Goal: Transaction & Acquisition: Purchase product/service

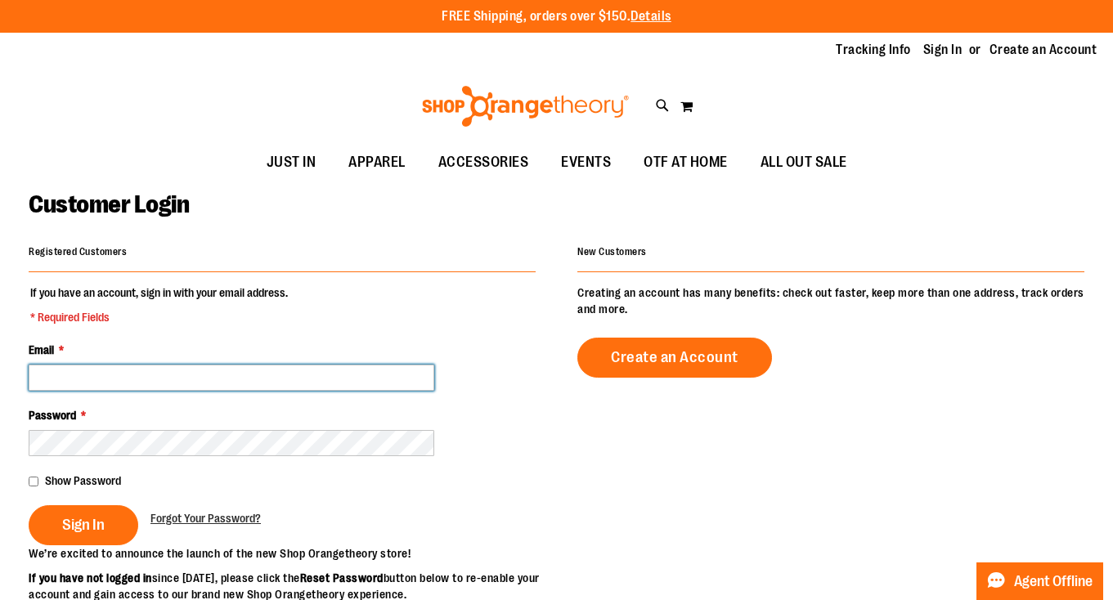
type input "**********"
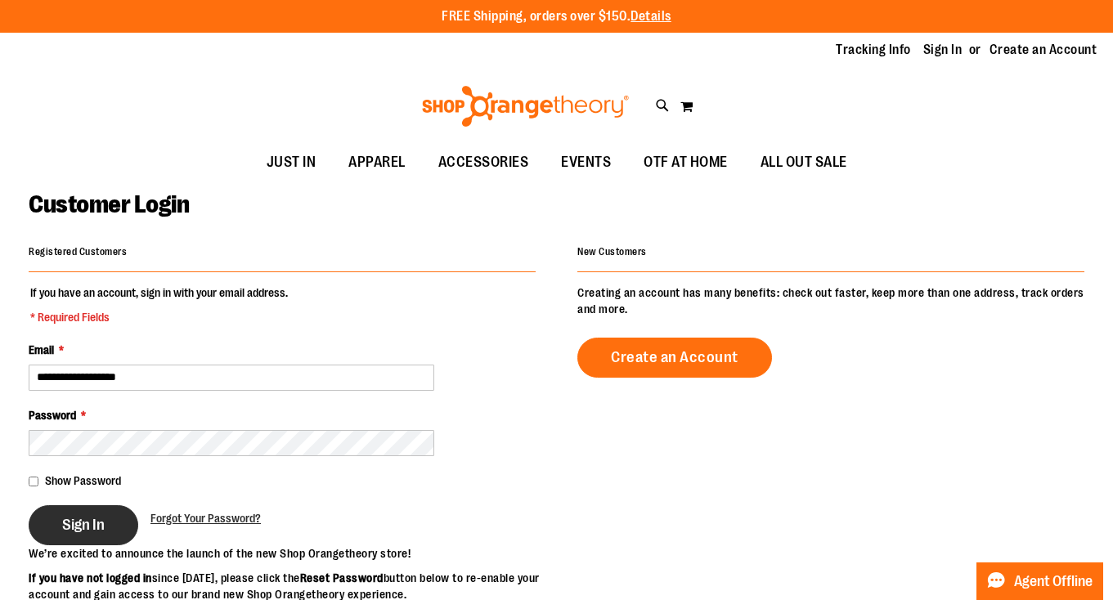
click at [82, 516] on span "Sign In" at bounding box center [83, 525] width 43 height 18
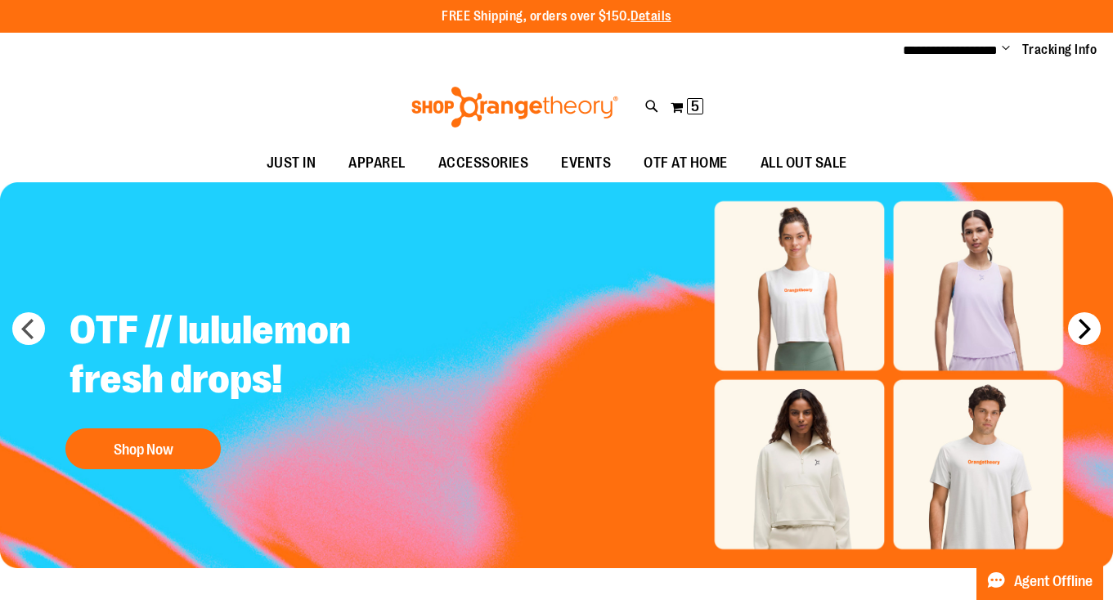
click at [1082, 325] on button "next" at bounding box center [1084, 328] width 33 height 33
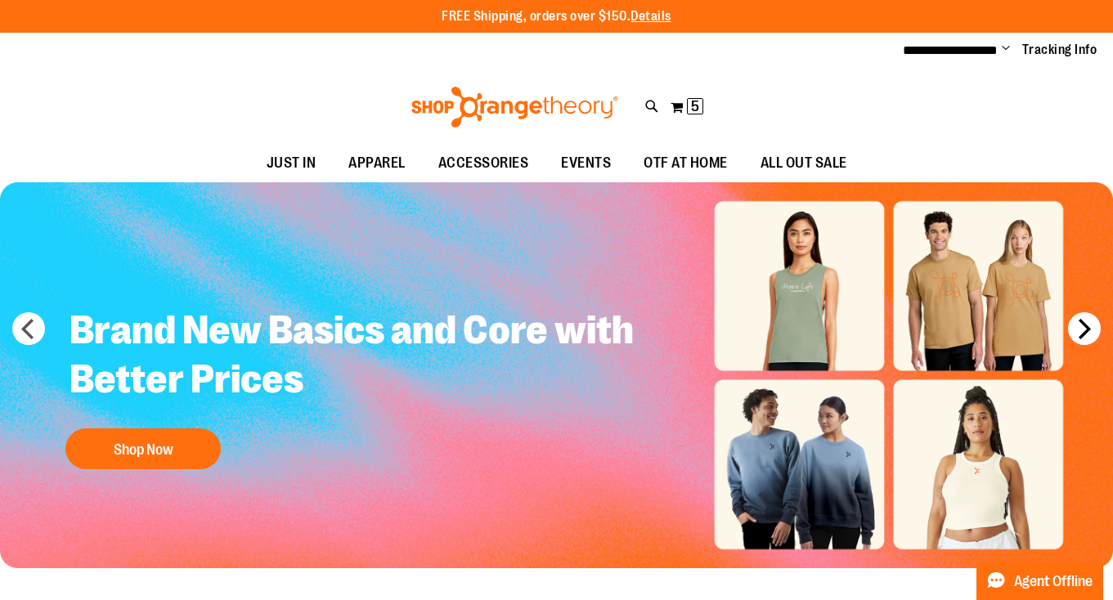
click at [1082, 326] on button "next" at bounding box center [1084, 328] width 33 height 33
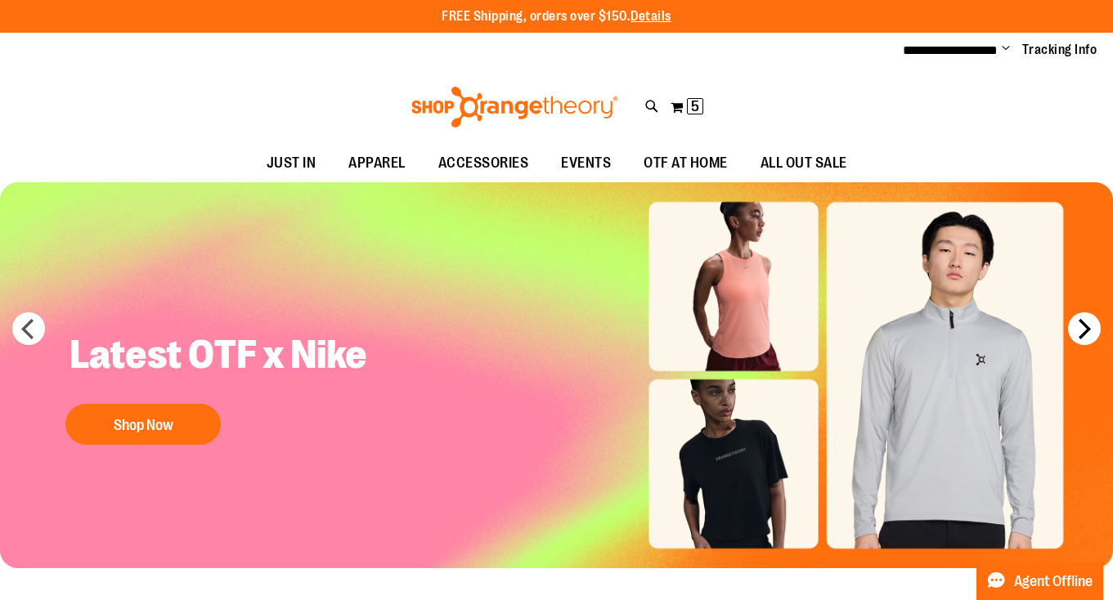
click at [1082, 326] on button "next" at bounding box center [1084, 328] width 33 height 33
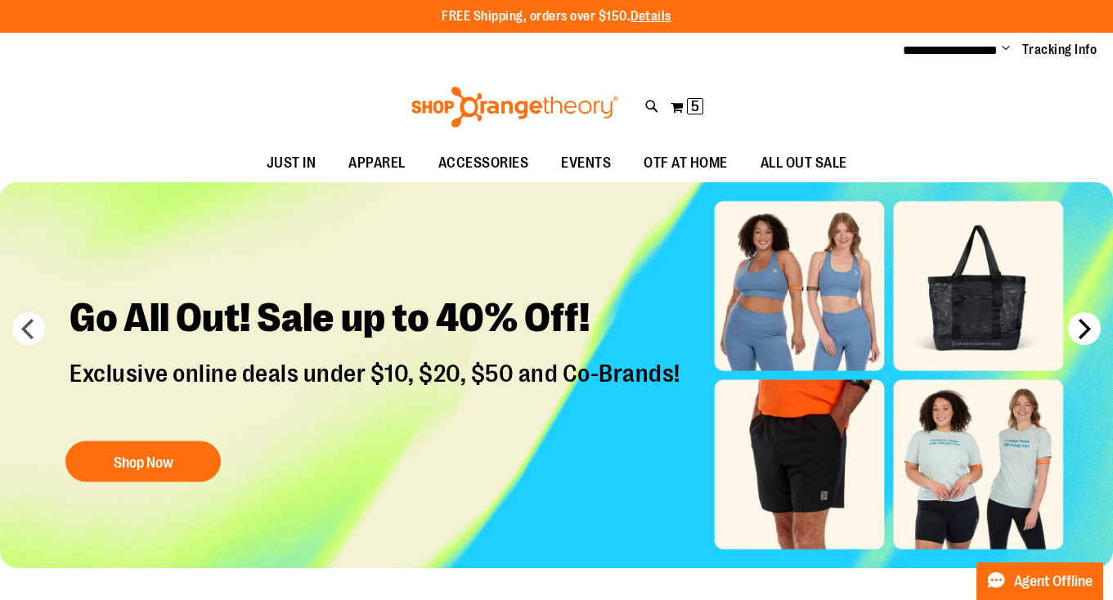
click at [1082, 326] on button "next" at bounding box center [1084, 328] width 33 height 33
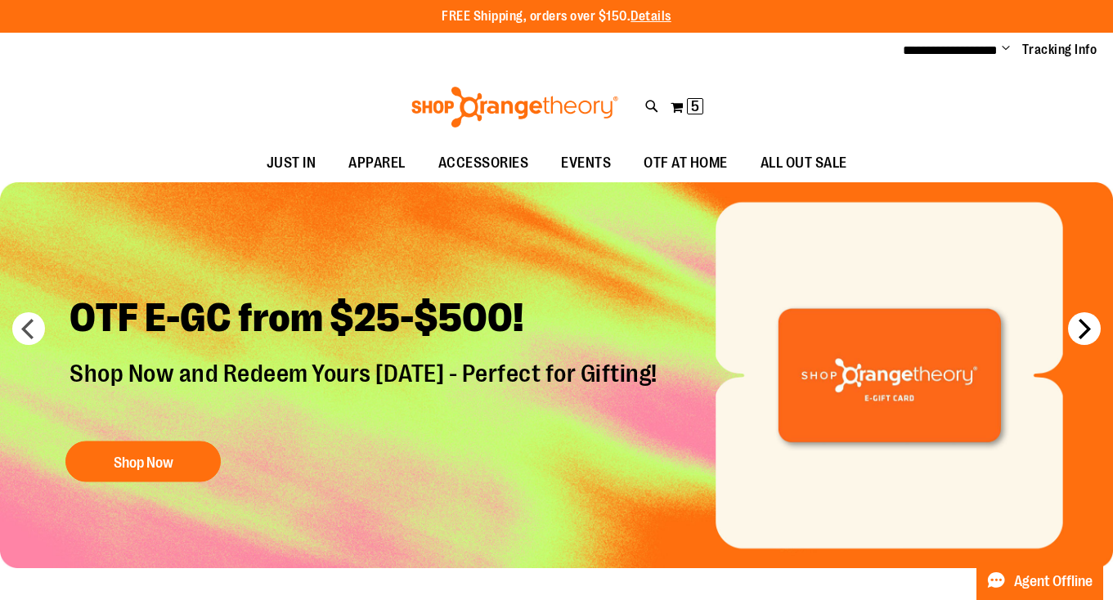
click at [1082, 326] on button "next" at bounding box center [1084, 328] width 33 height 33
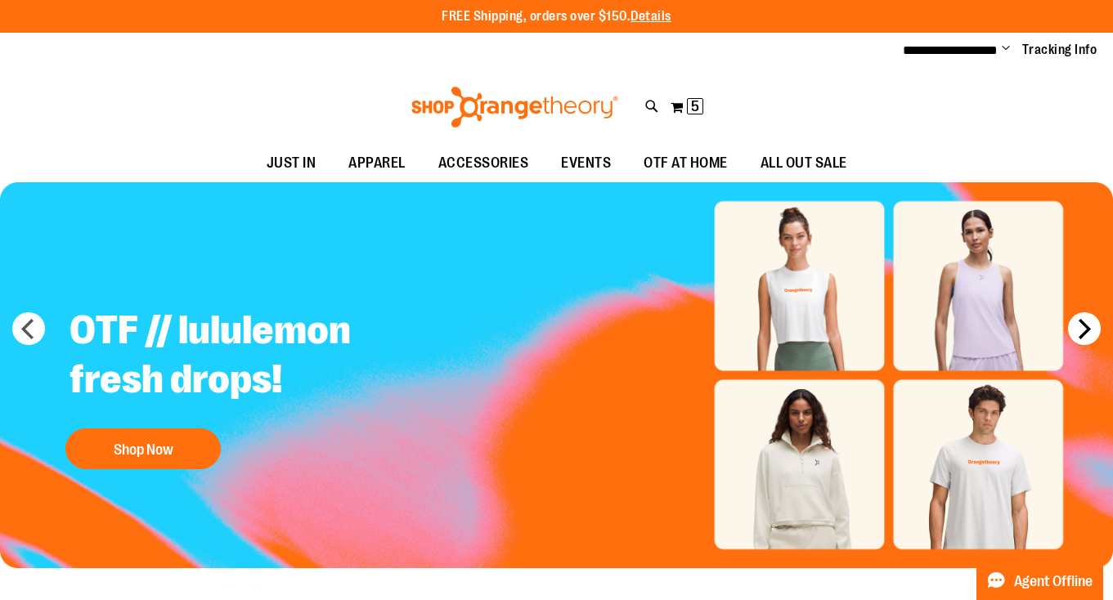
click at [1082, 326] on button "next" at bounding box center [1084, 328] width 33 height 33
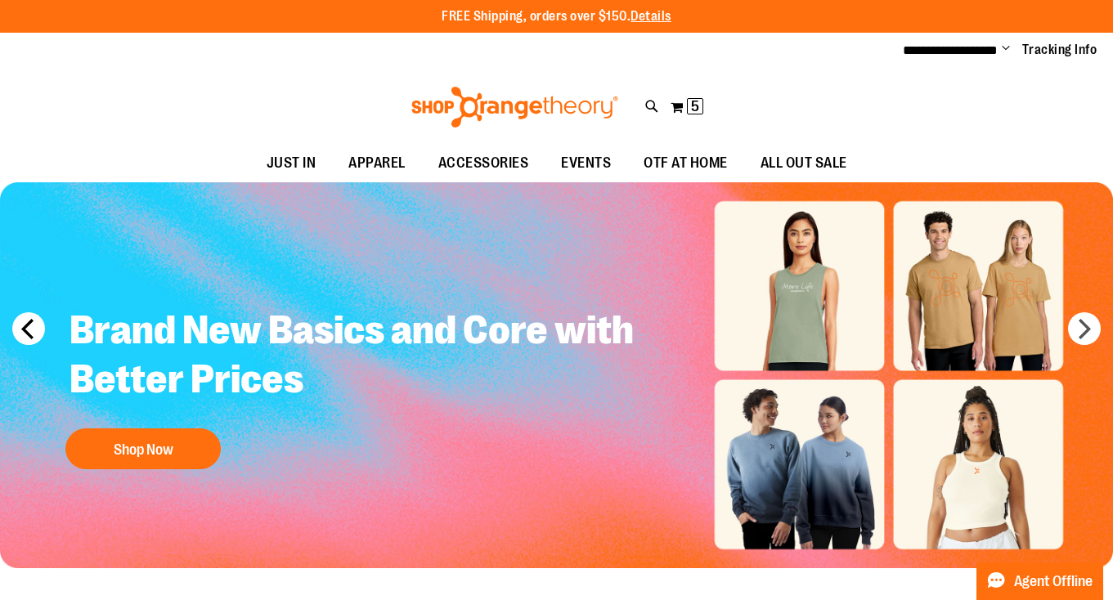
click at [29, 328] on button "prev" at bounding box center [28, 328] width 33 height 33
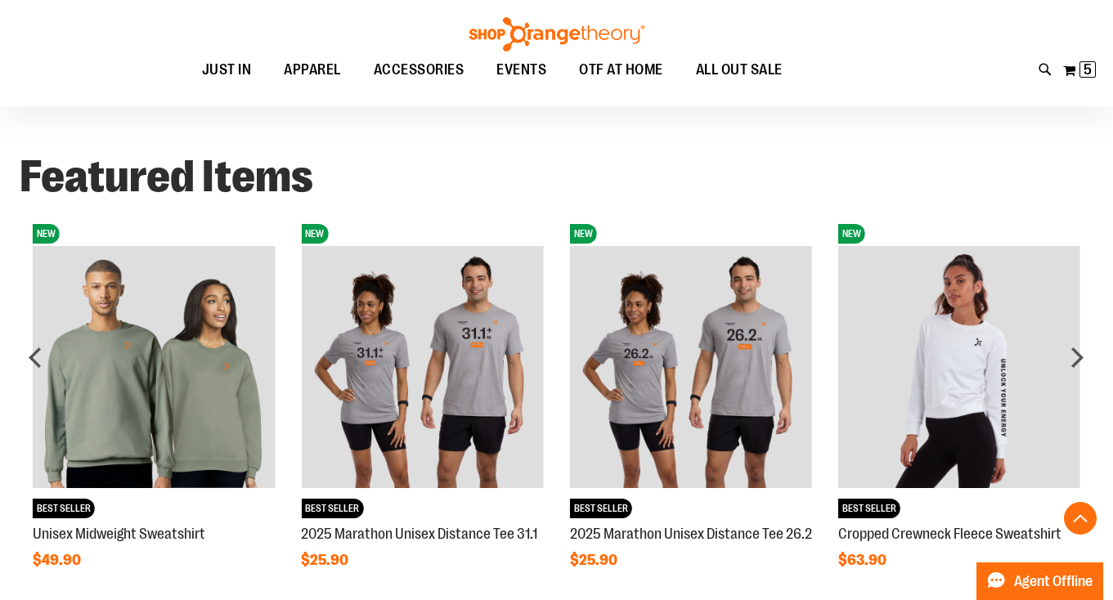
scroll to position [570, 0]
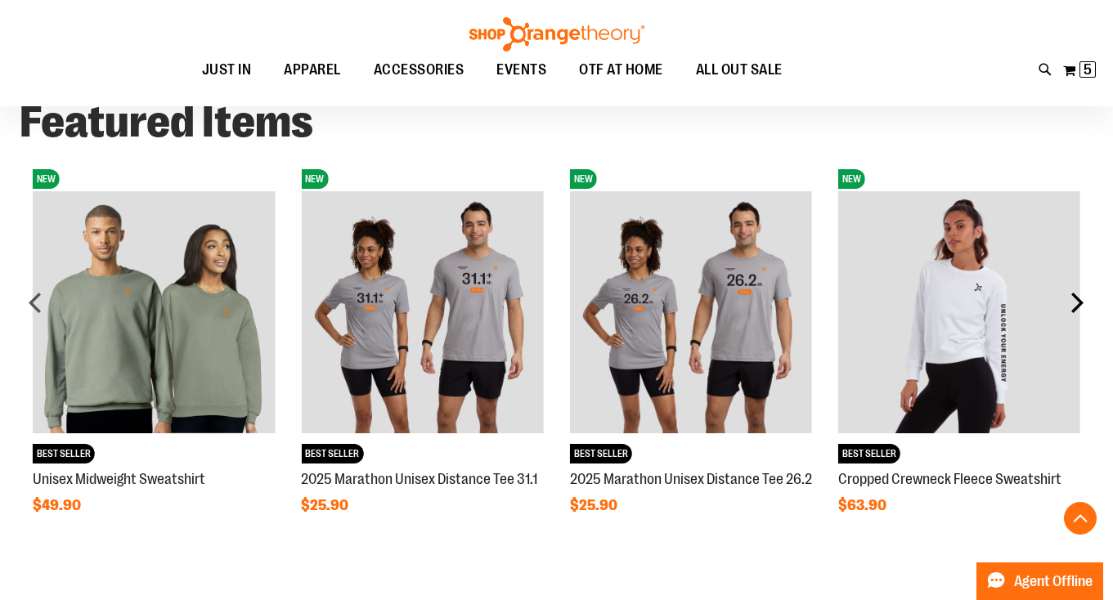
click at [1082, 302] on div "next" at bounding box center [1076, 302] width 33 height 33
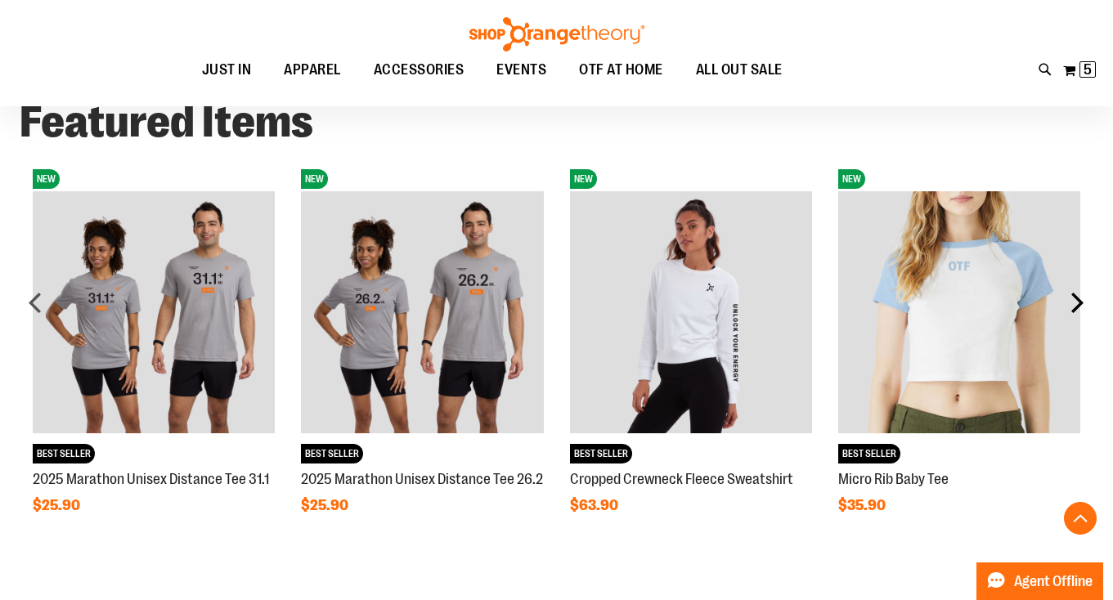
click at [1082, 302] on div "next" at bounding box center [1076, 302] width 33 height 33
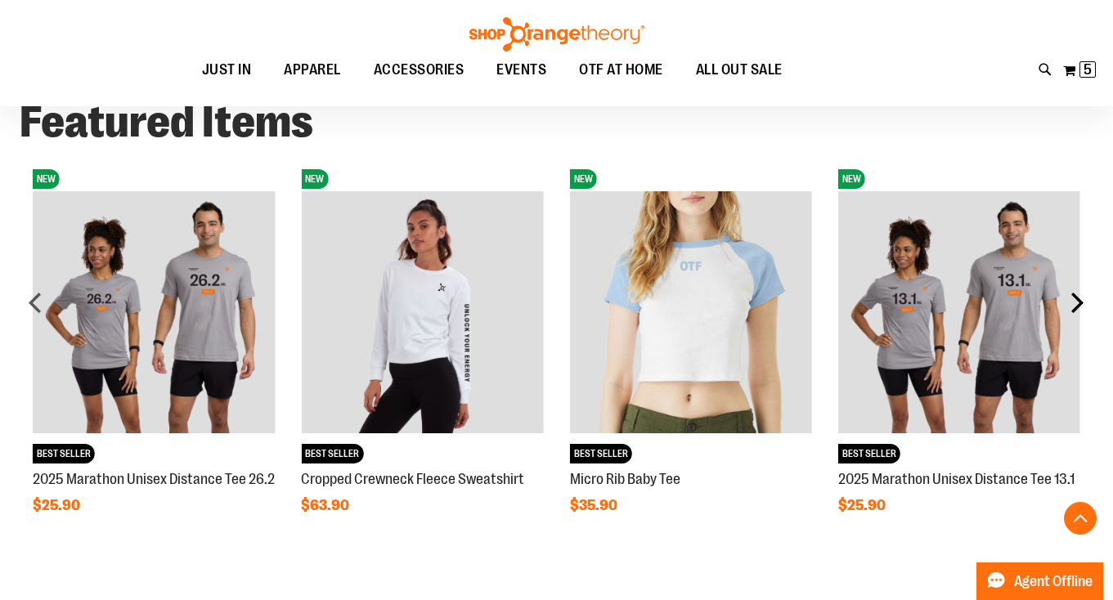
click at [1082, 302] on div "next" at bounding box center [1076, 302] width 33 height 33
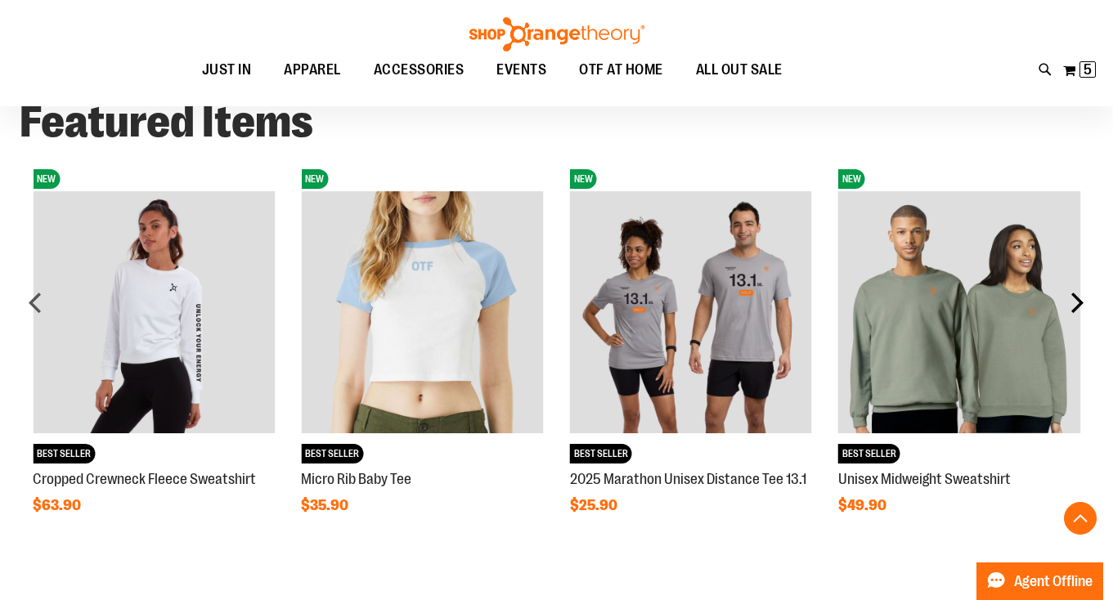
click at [1082, 302] on div "next" at bounding box center [1076, 302] width 33 height 33
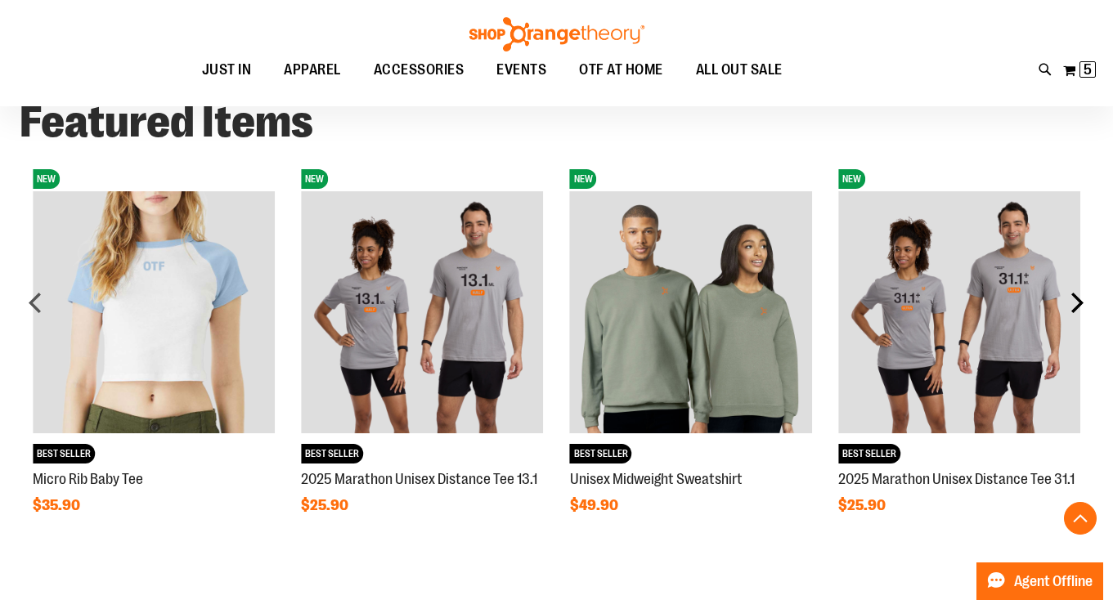
click at [1082, 299] on div "next" at bounding box center [1076, 302] width 33 height 33
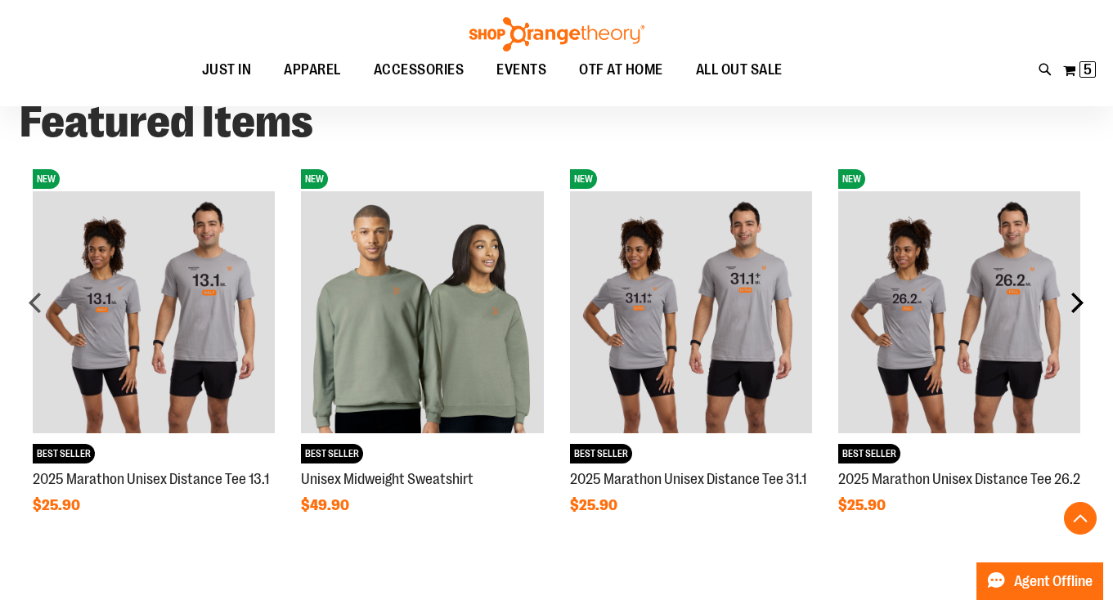
click at [1082, 299] on div "next" at bounding box center [1076, 302] width 33 height 33
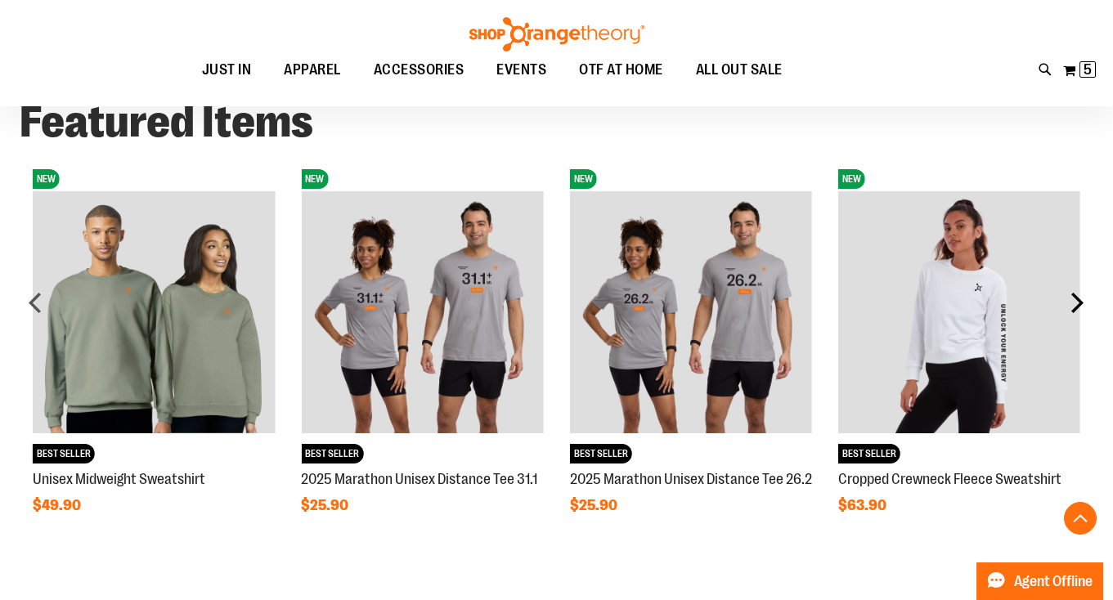
click at [1082, 299] on div "next" at bounding box center [1076, 302] width 33 height 33
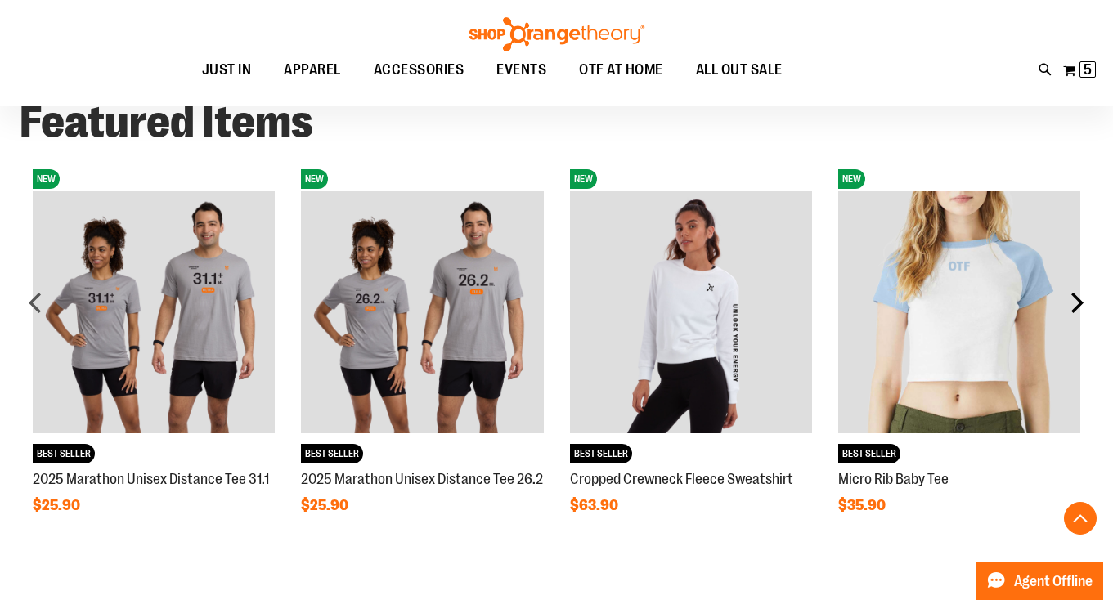
click at [1082, 298] on div "next" at bounding box center [1076, 302] width 33 height 33
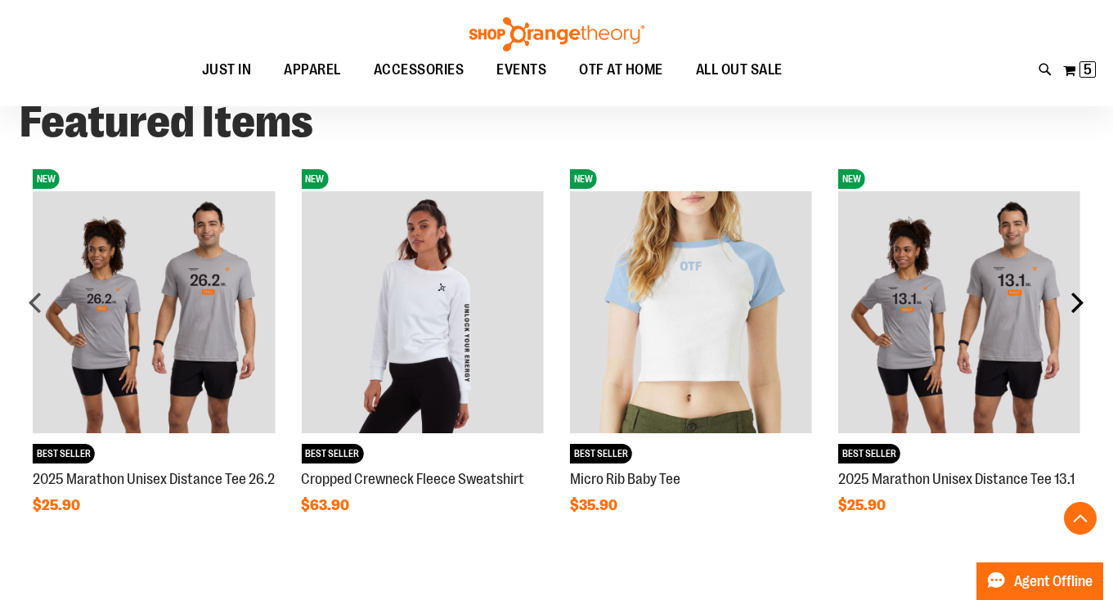
click at [1082, 298] on div "next" at bounding box center [1076, 302] width 33 height 33
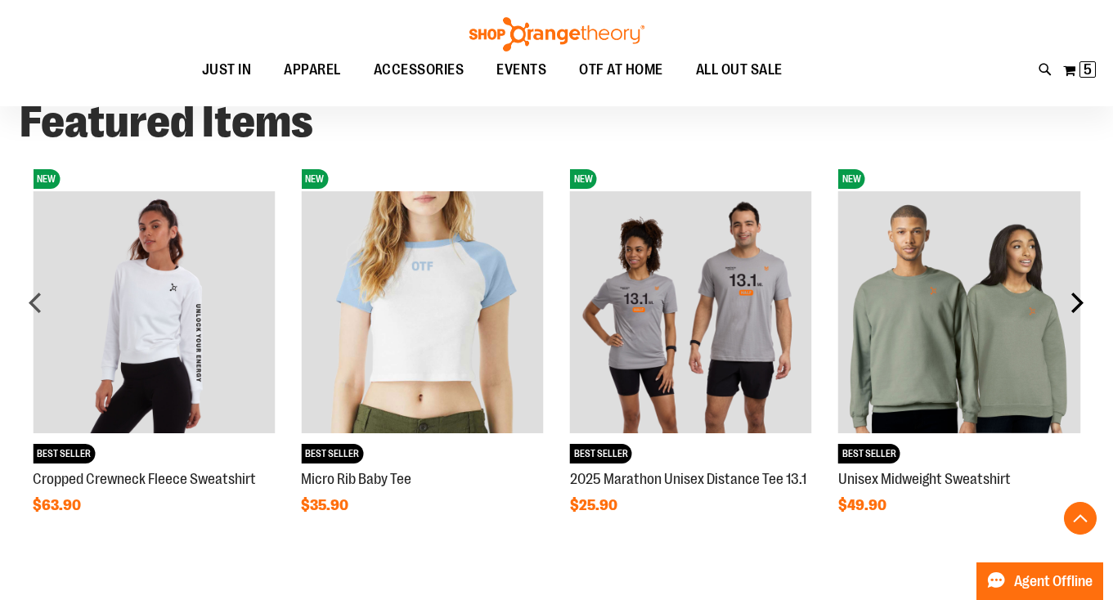
click at [1082, 298] on div "next" at bounding box center [1076, 302] width 33 height 33
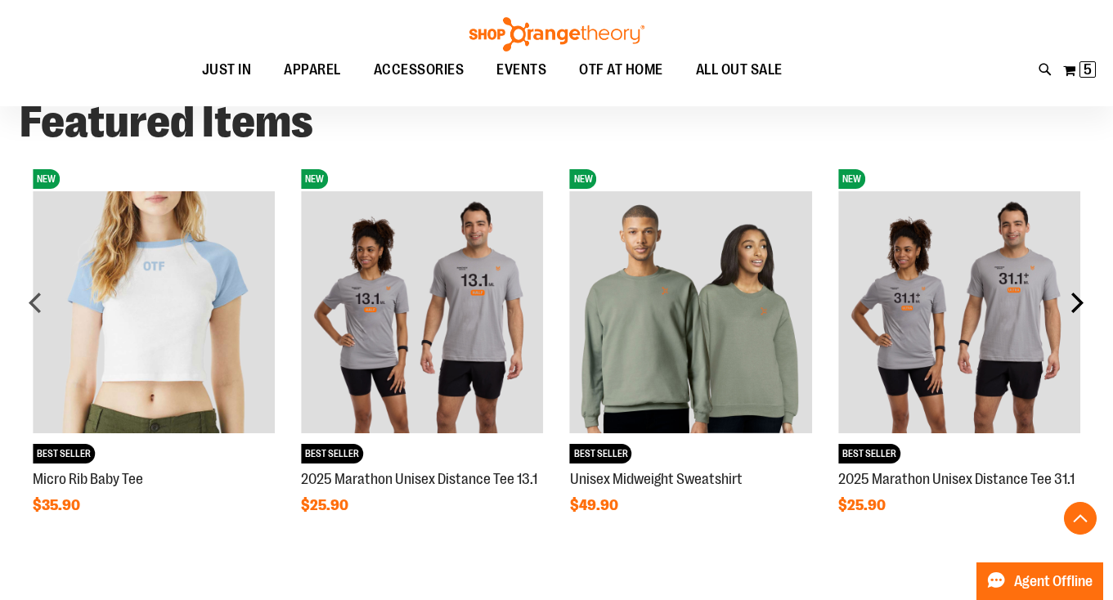
click at [1082, 298] on div "next" at bounding box center [1076, 302] width 33 height 33
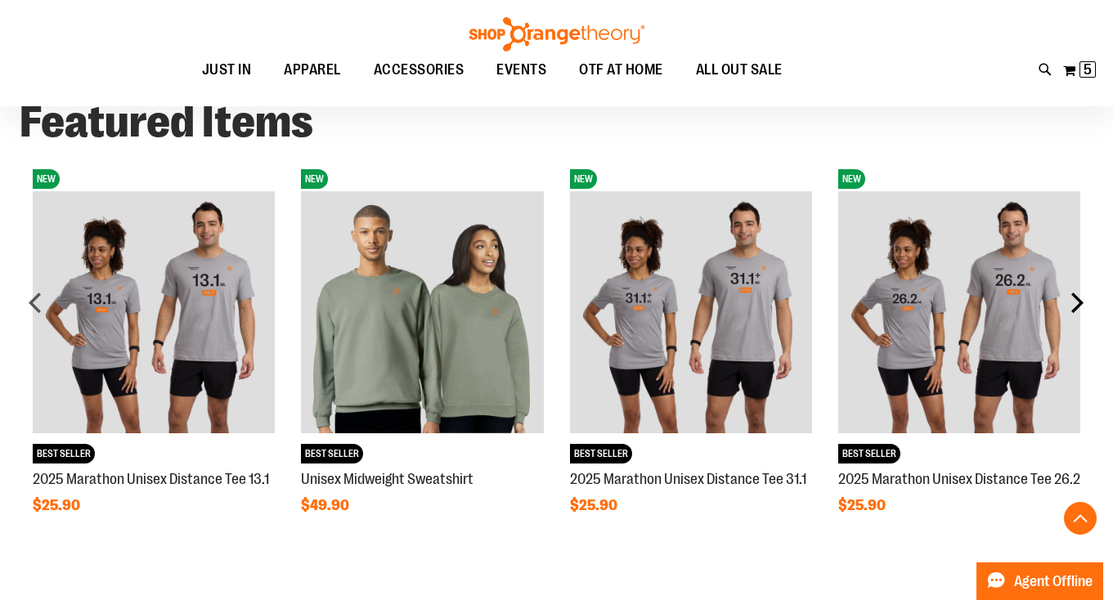
click at [1082, 298] on div "next" at bounding box center [1076, 302] width 33 height 33
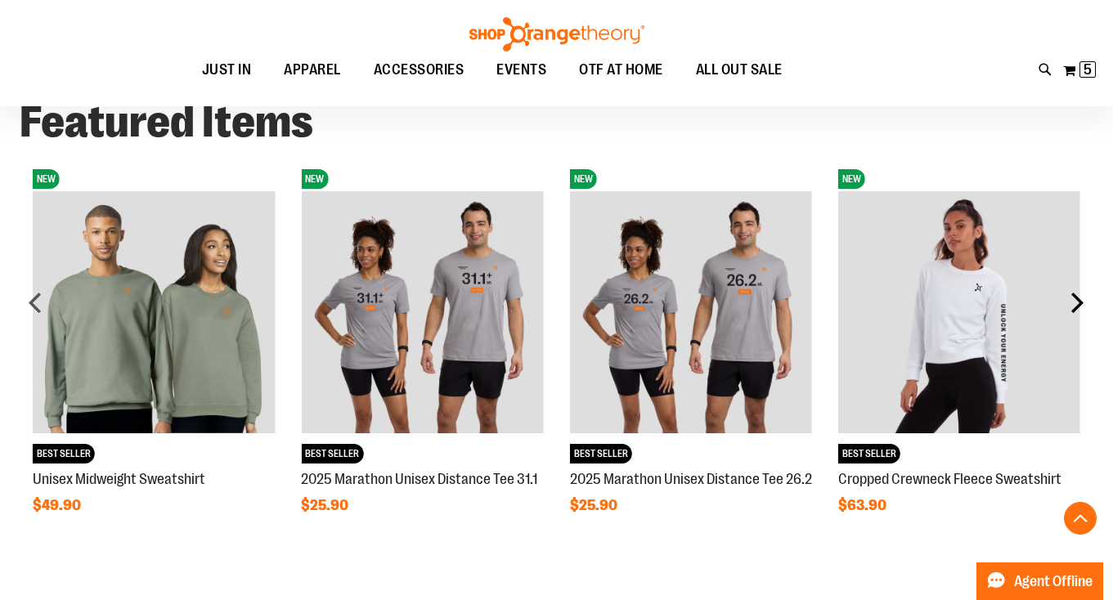
click at [1082, 298] on div "next" at bounding box center [1076, 302] width 33 height 33
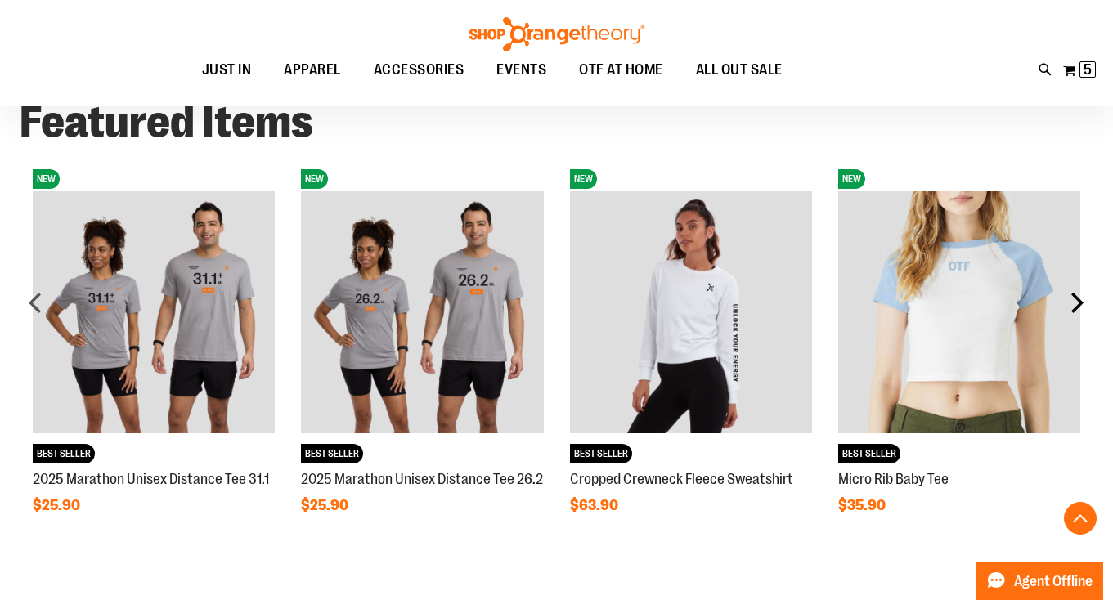
click at [1082, 298] on div "next" at bounding box center [1076, 302] width 33 height 33
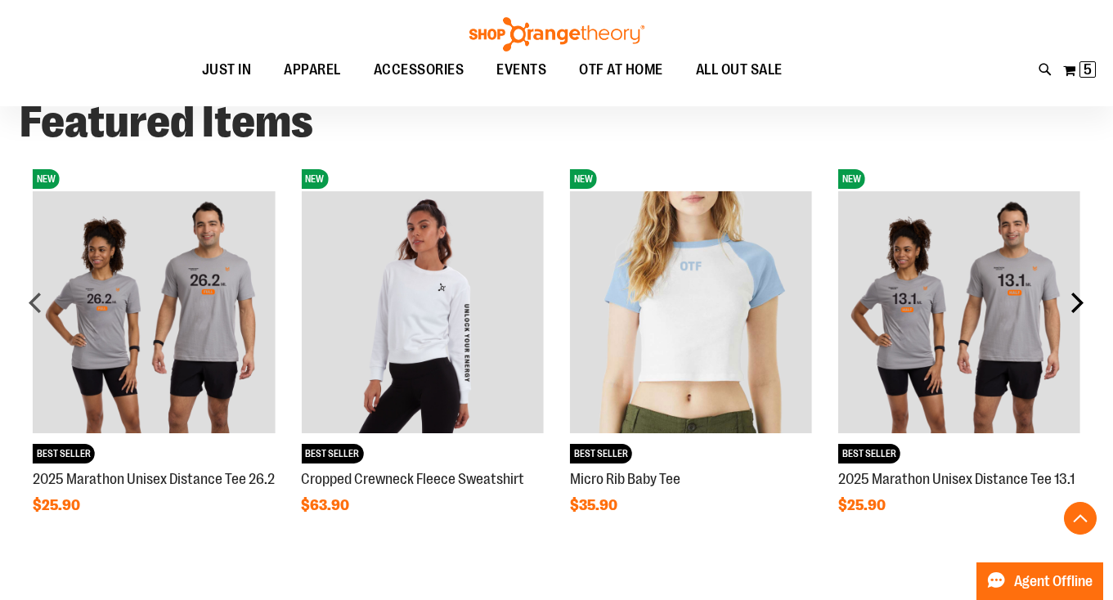
click at [1082, 298] on div "next" at bounding box center [1076, 302] width 33 height 33
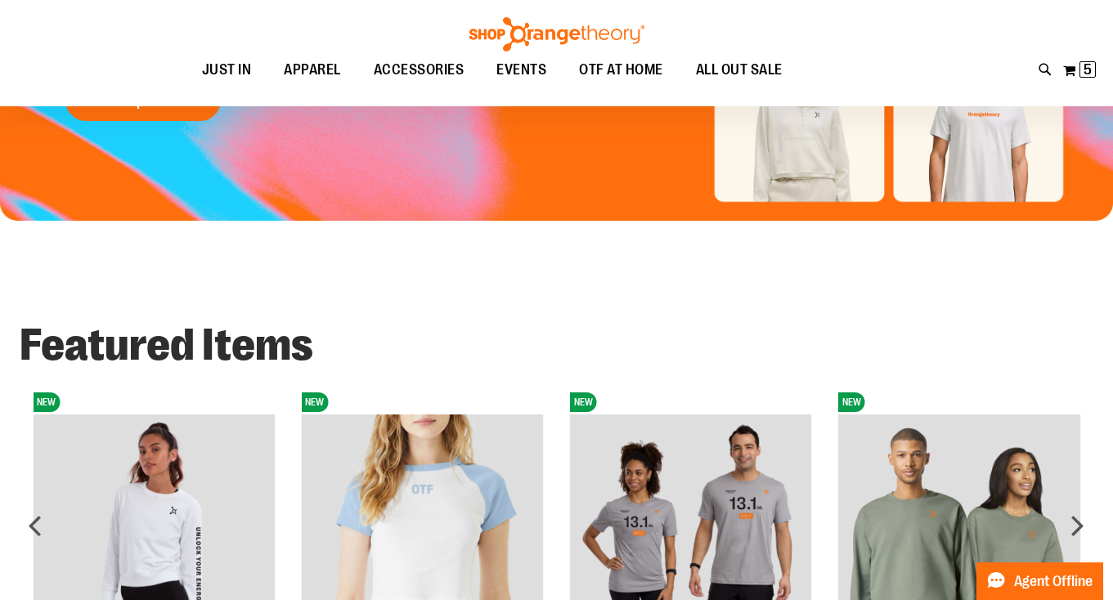
scroll to position [29, 0]
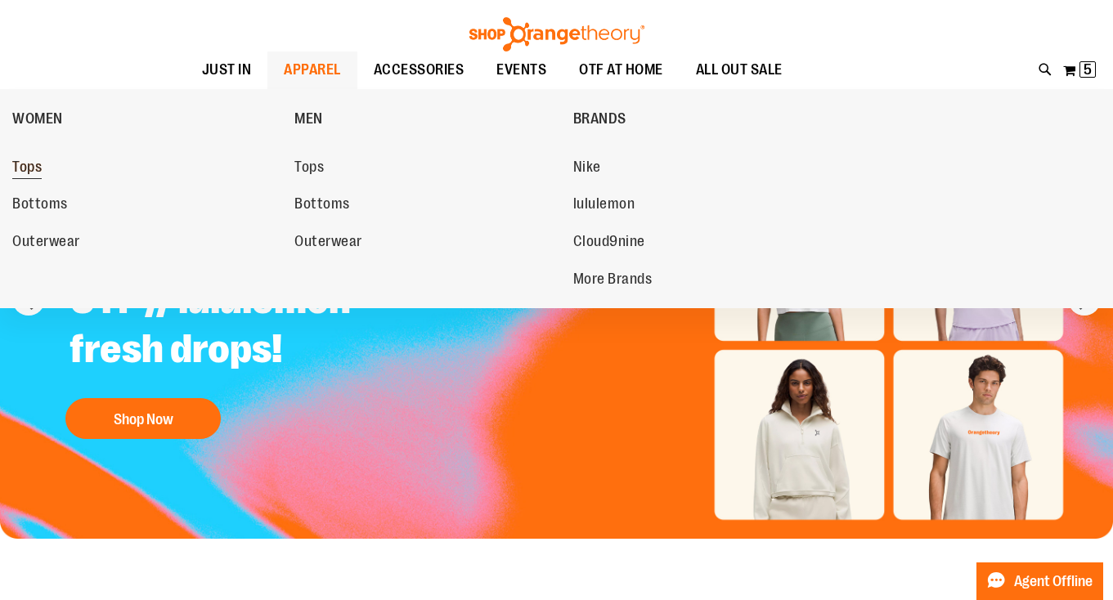
click at [31, 169] on span "Tops" at bounding box center [26, 169] width 29 height 20
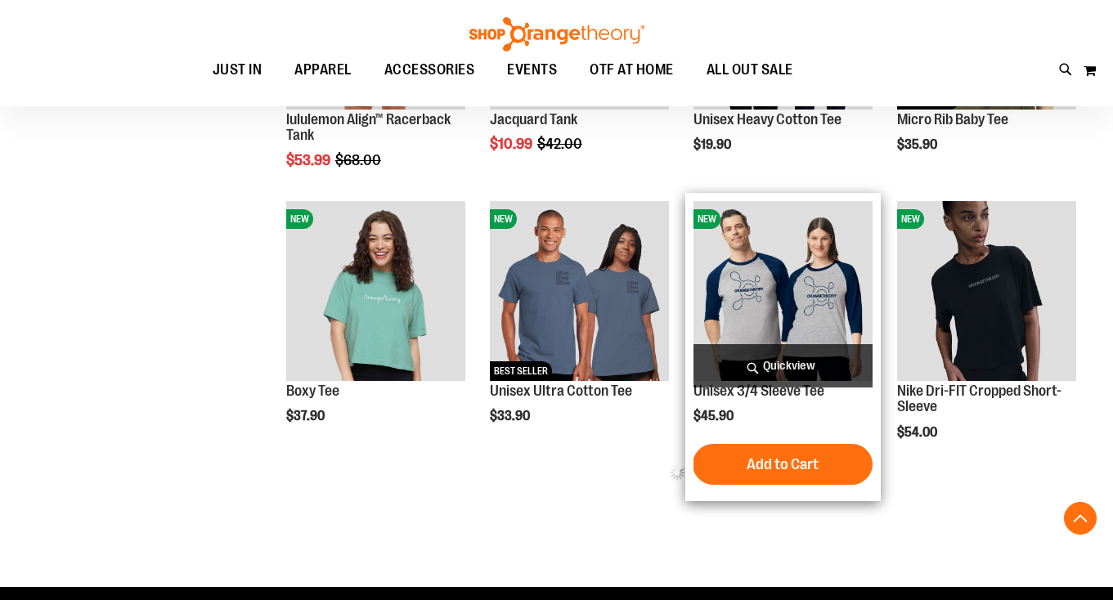
scroll to position [494, 0]
click at [763, 321] on img "product" at bounding box center [782, 290] width 179 height 179
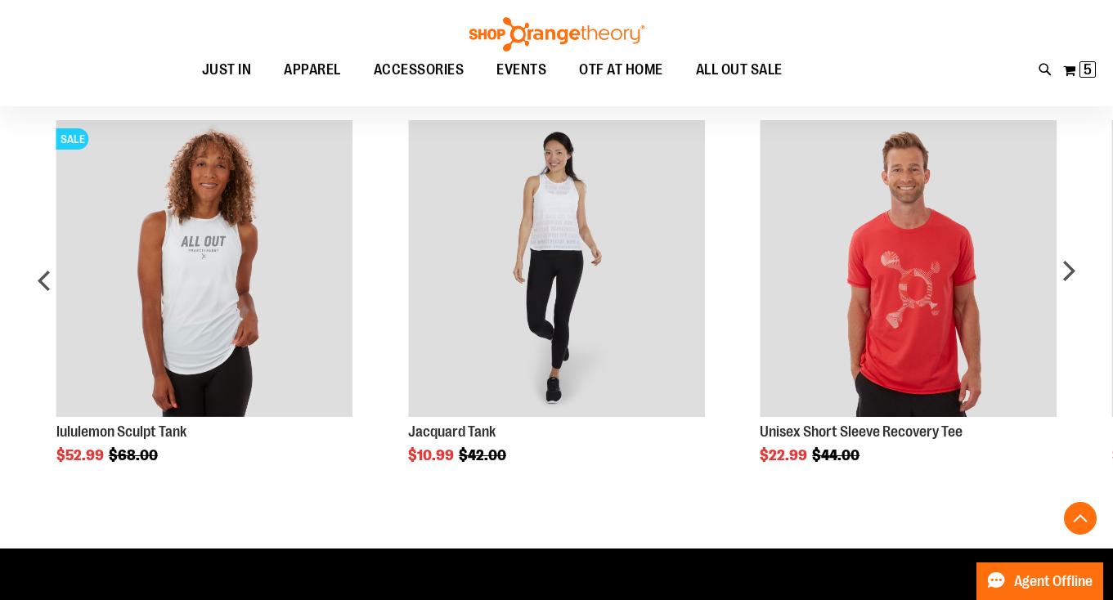
scroll to position [329, 0]
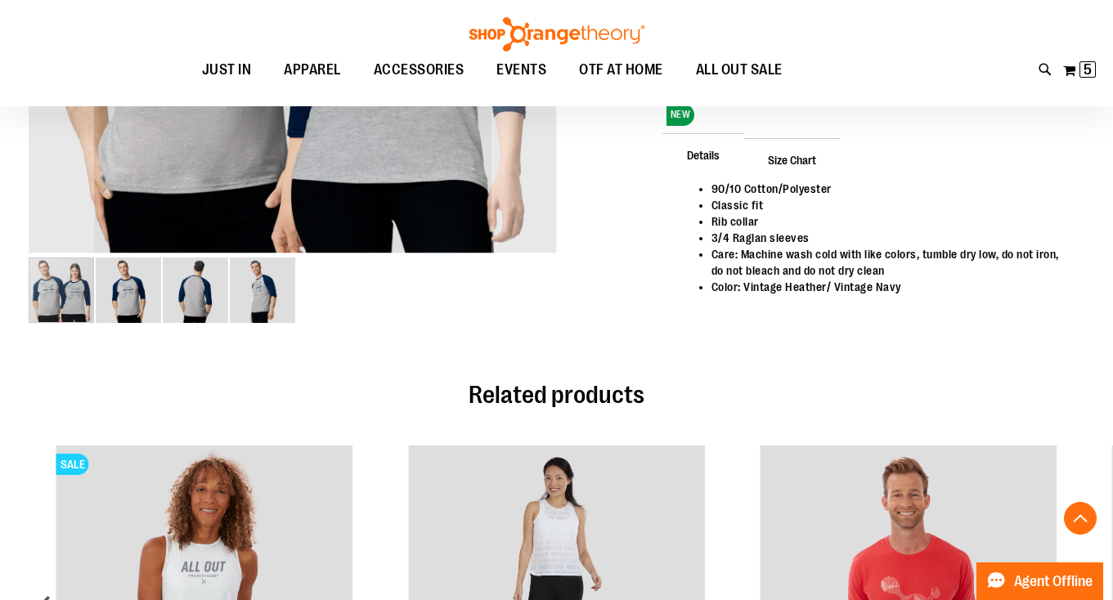
click at [804, 156] on span "Size Chart" at bounding box center [791, 159] width 97 height 43
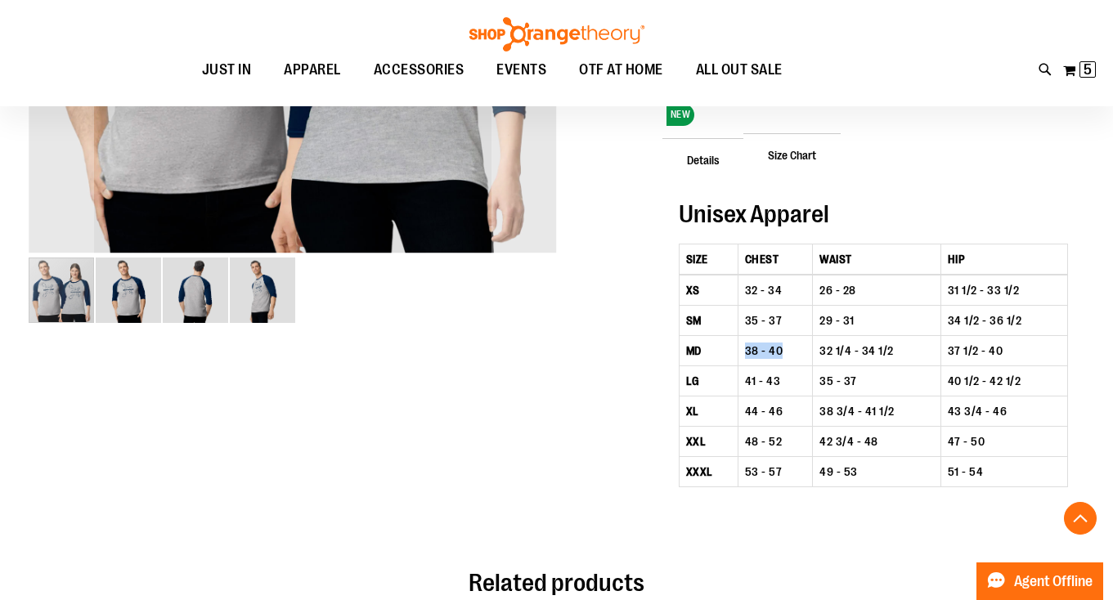
drag, startPoint x: 744, startPoint y: 349, endPoint x: 797, endPoint y: 349, distance: 53.1
click at [797, 349] on td "38 - 40" at bounding box center [774, 350] width 75 height 30
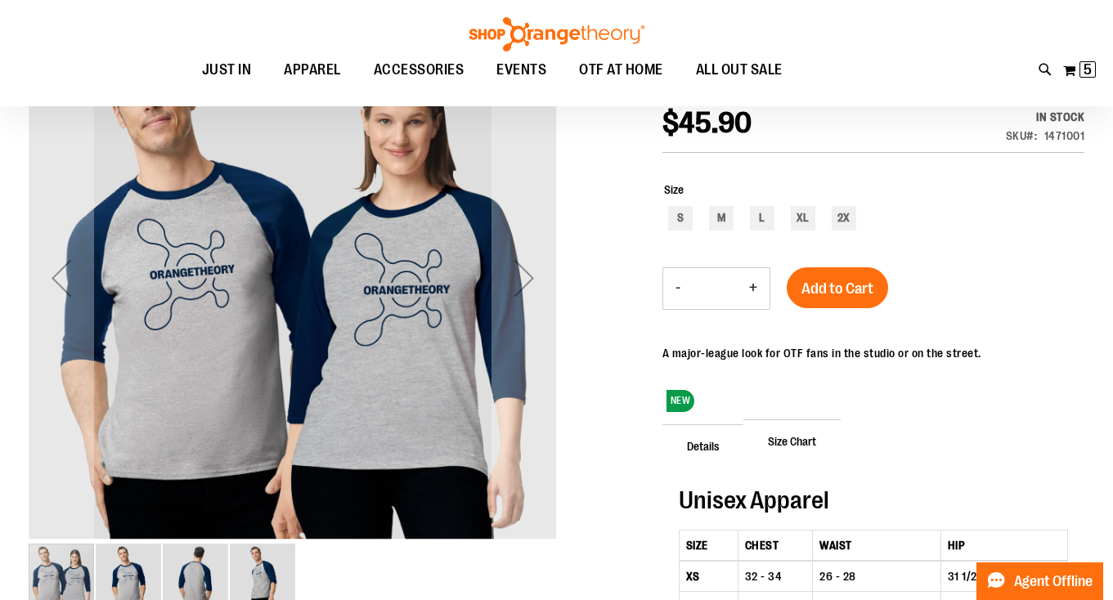
scroll to position [42, 0]
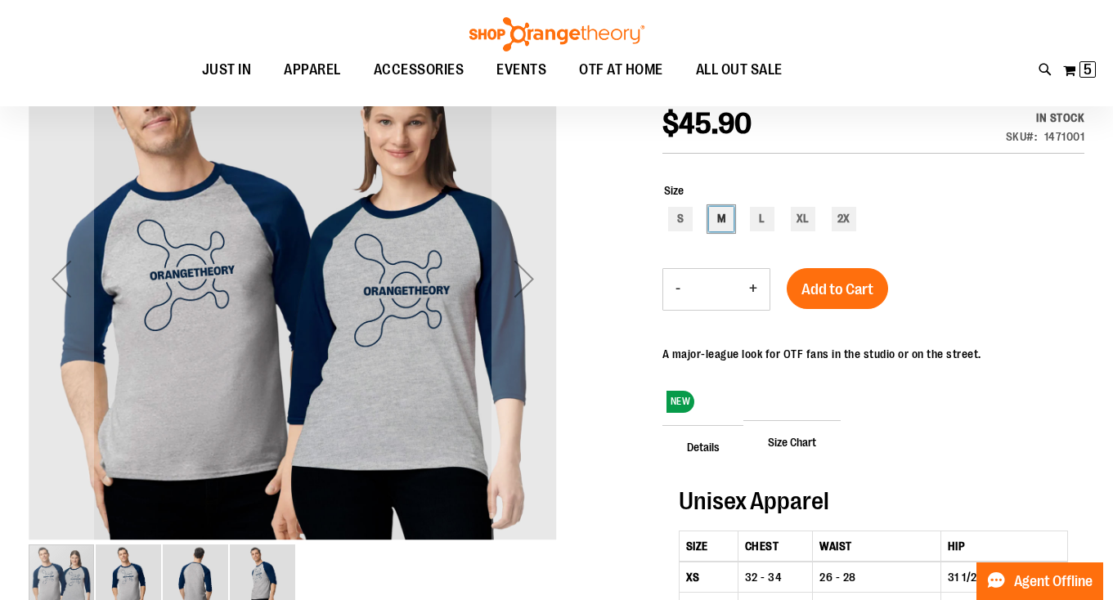
click at [724, 223] on div "M" at bounding box center [721, 219] width 25 height 25
type input "***"
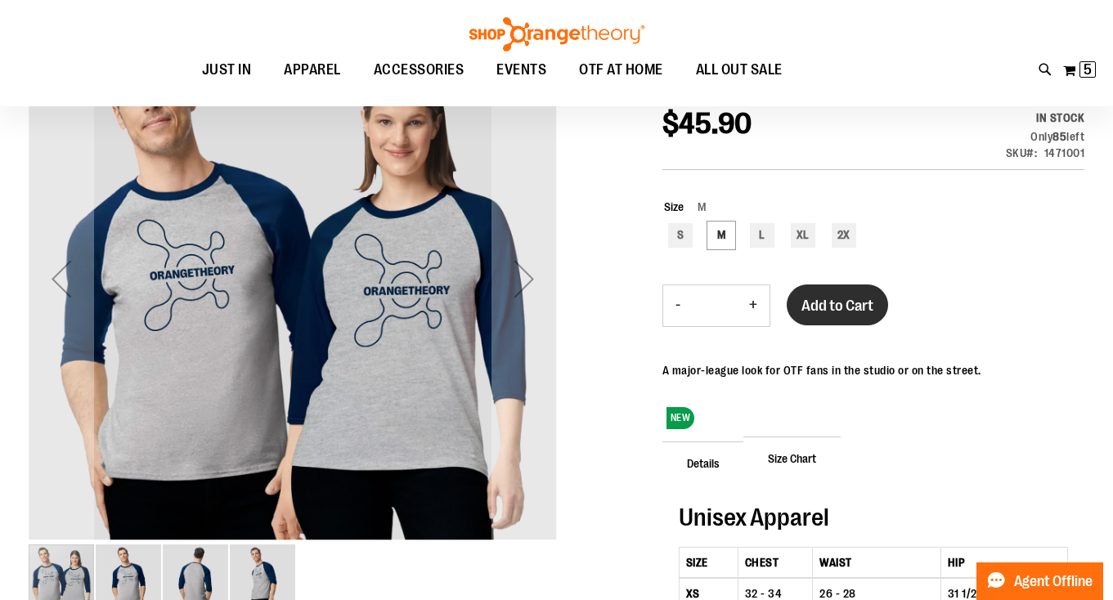
click at [833, 310] on span "Add to Cart" at bounding box center [837, 306] width 72 height 18
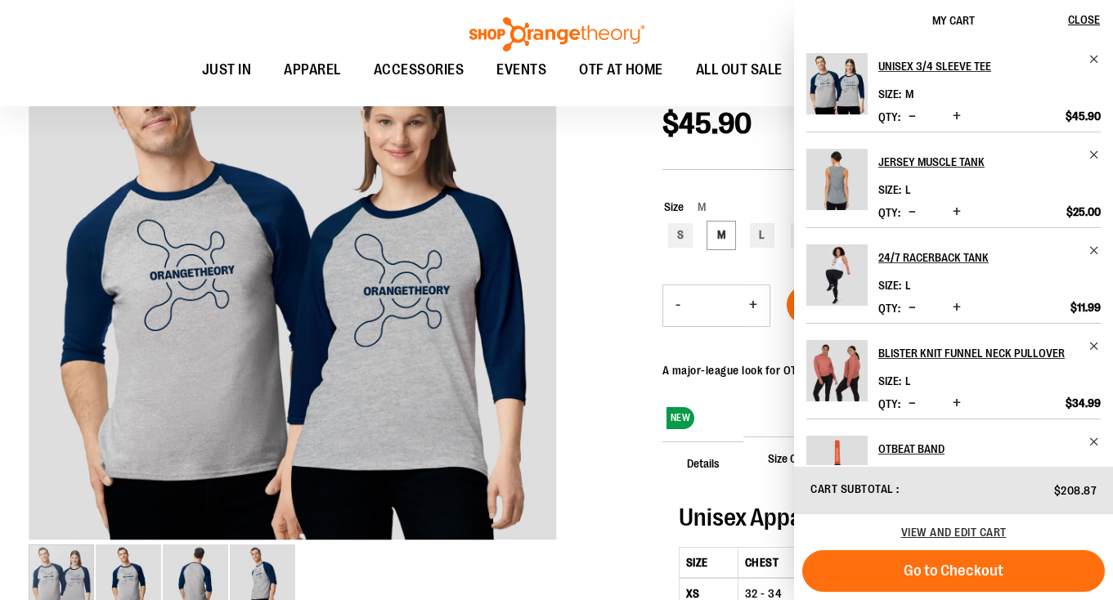
click at [618, 347] on div at bounding box center [556, 434] width 1055 height 838
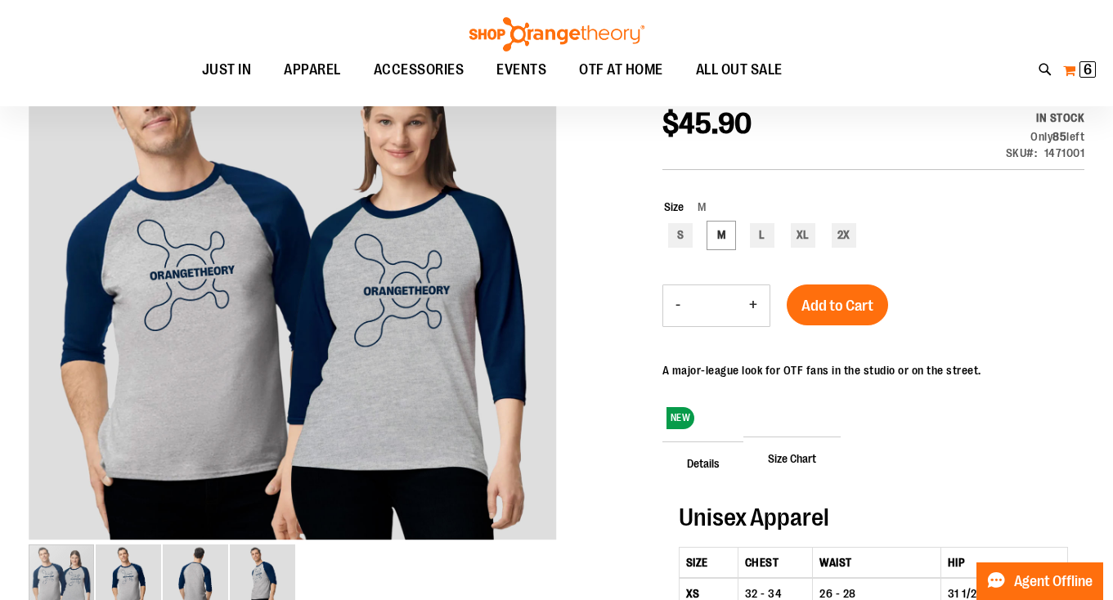
click at [1085, 69] on span "6" at bounding box center [1087, 69] width 8 height 16
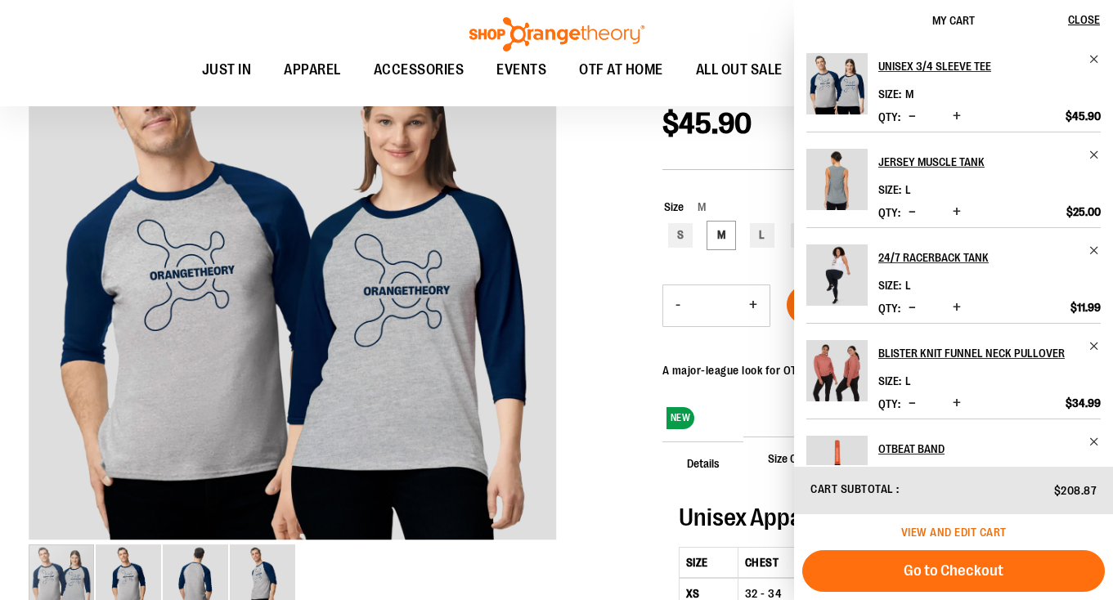
click at [944, 529] on span "View and edit cart" at bounding box center [953, 532] width 105 height 13
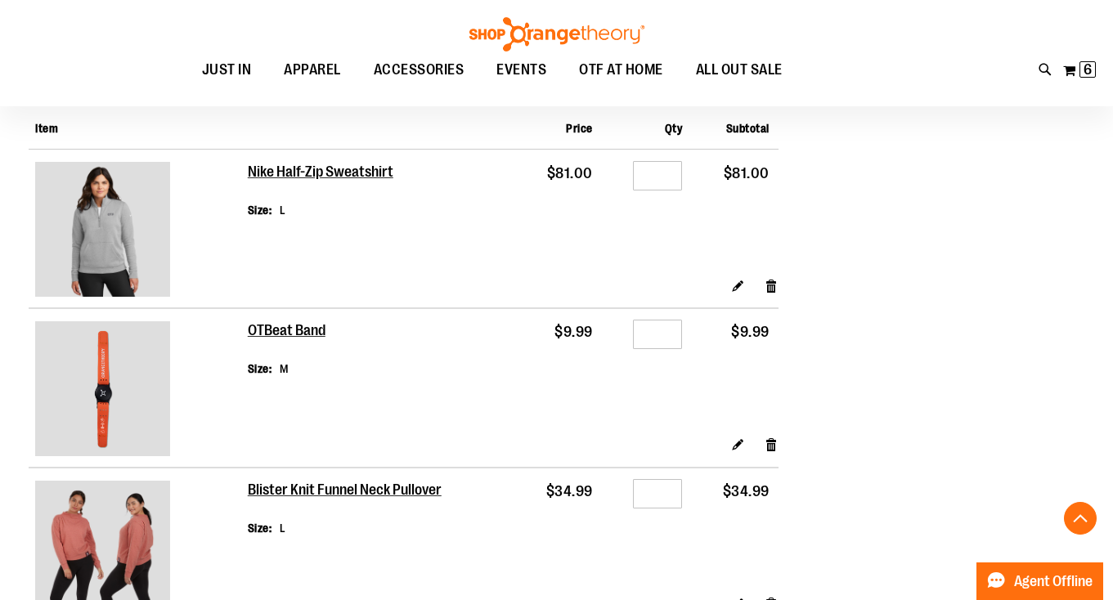
scroll to position [652, 0]
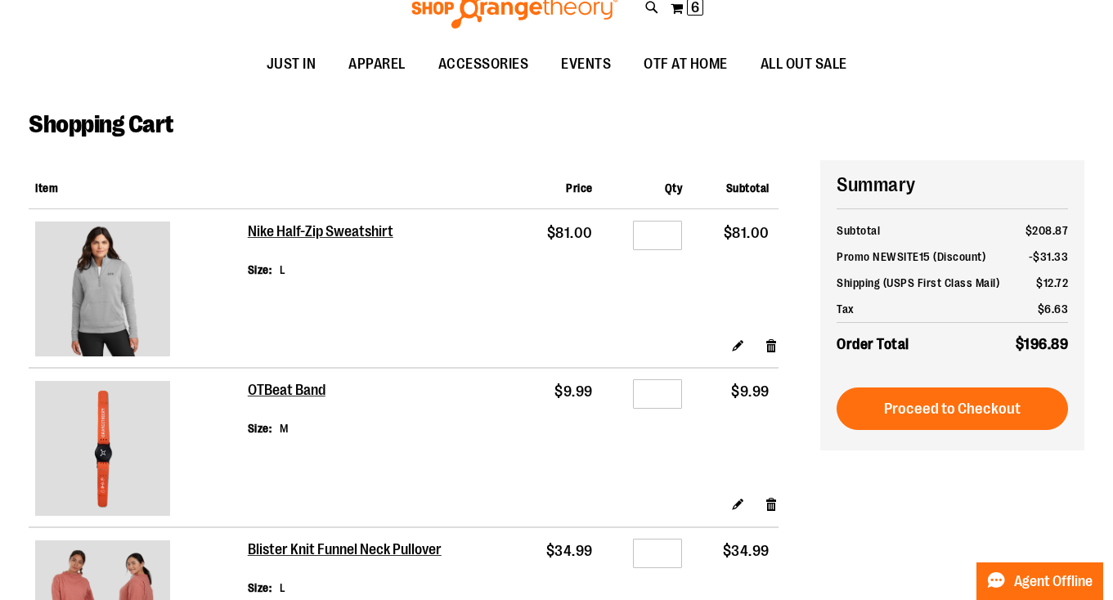
scroll to position [0, 0]
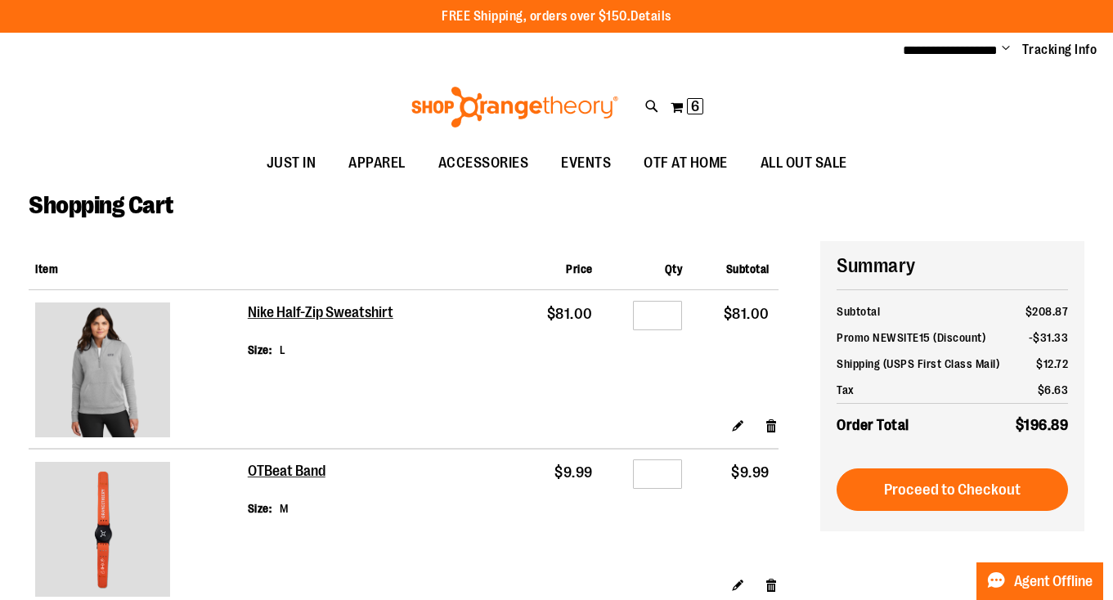
click at [656, 17] on link "Details" at bounding box center [650, 16] width 41 height 15
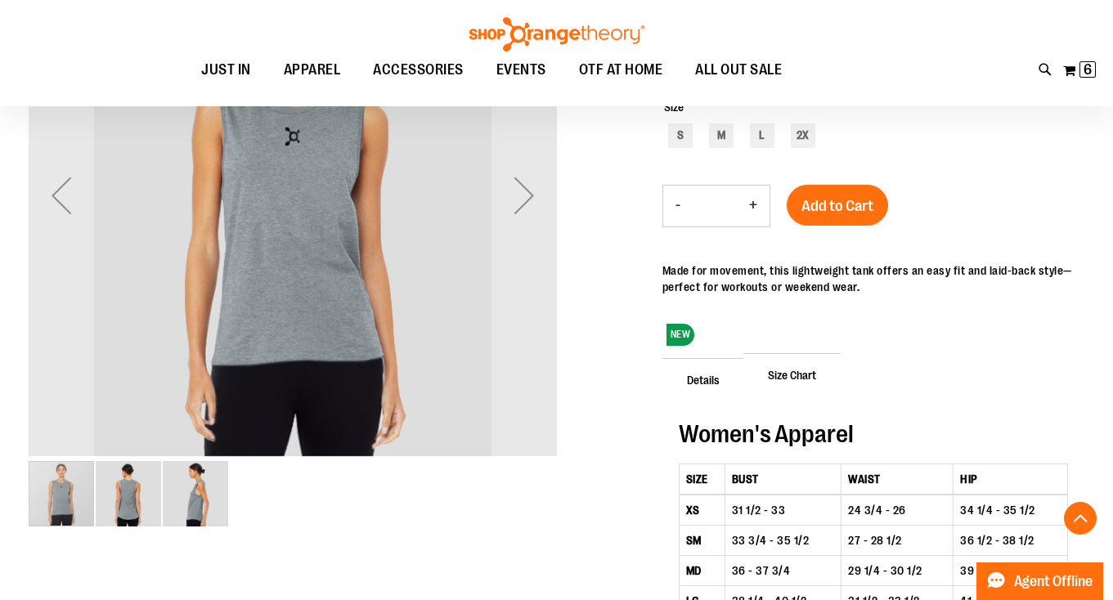
scroll to position [344, 0]
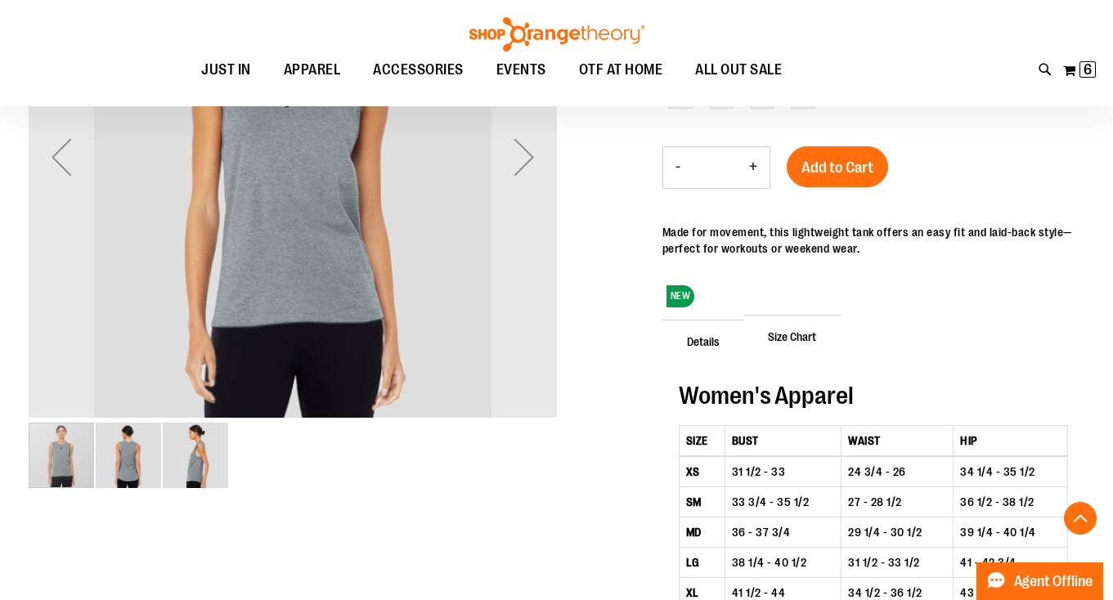
click at [635, 444] on div at bounding box center [556, 327] width 1055 height 868
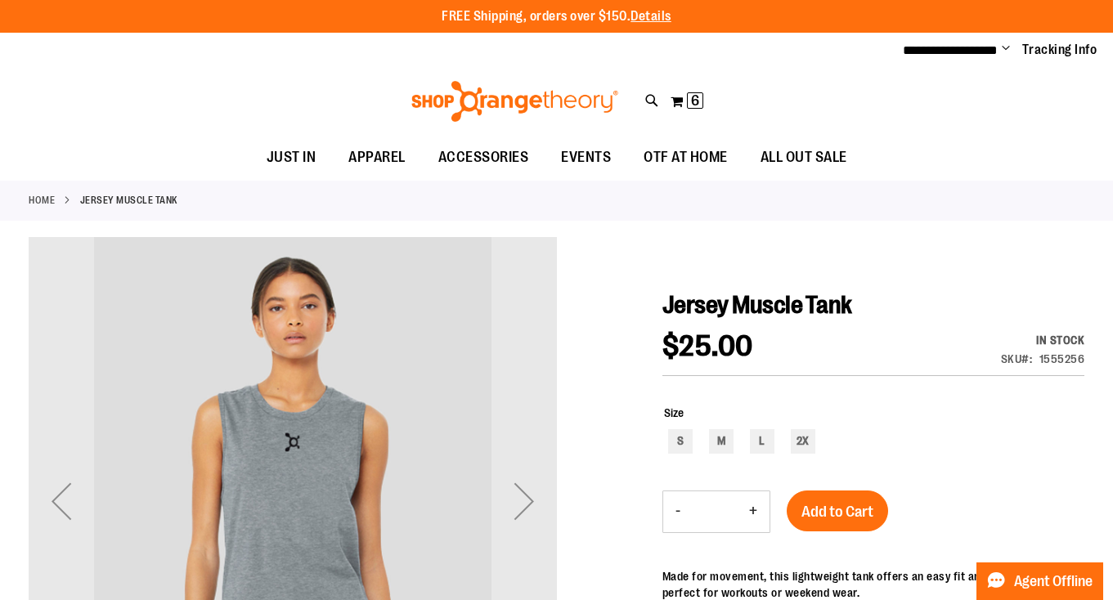
scroll to position [0, 0]
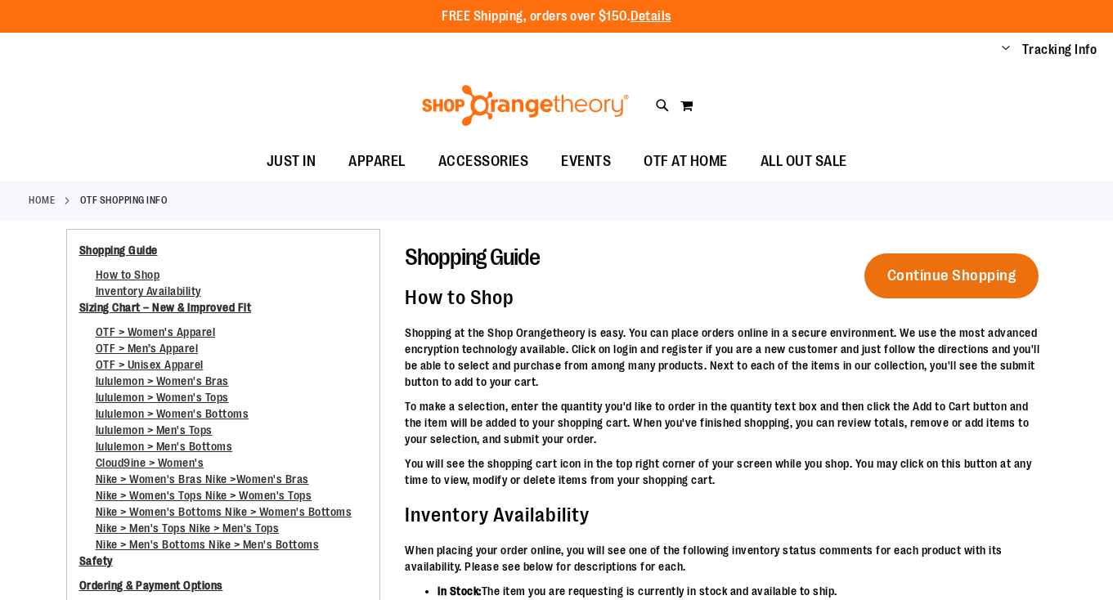
scroll to position [5095, 0]
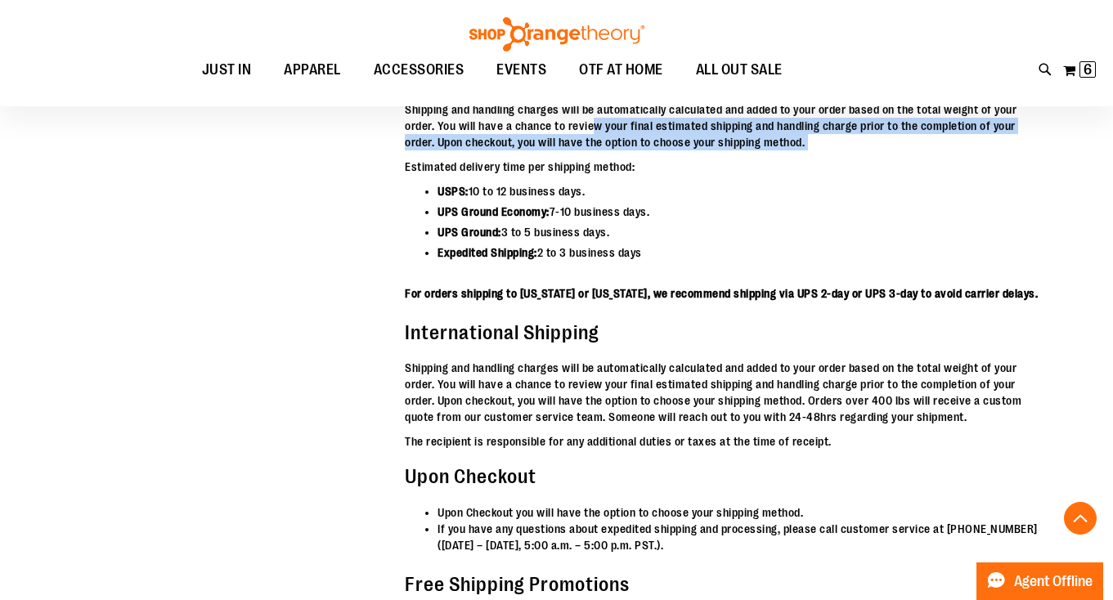
scroll to position [5286, 0]
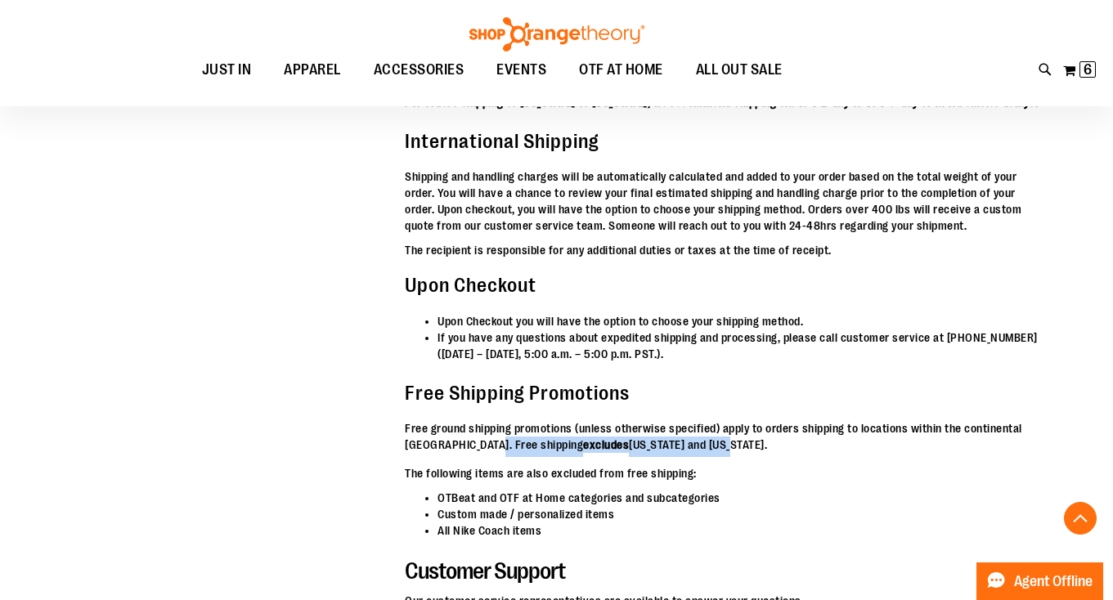
drag, startPoint x: 479, startPoint y: 418, endPoint x: 694, endPoint y: 431, distance: 215.4
click at [694, 431] on p "Free ground shipping promotions (unless otherwise specified) apply to orders sh…" at bounding box center [726, 438] width 642 height 37
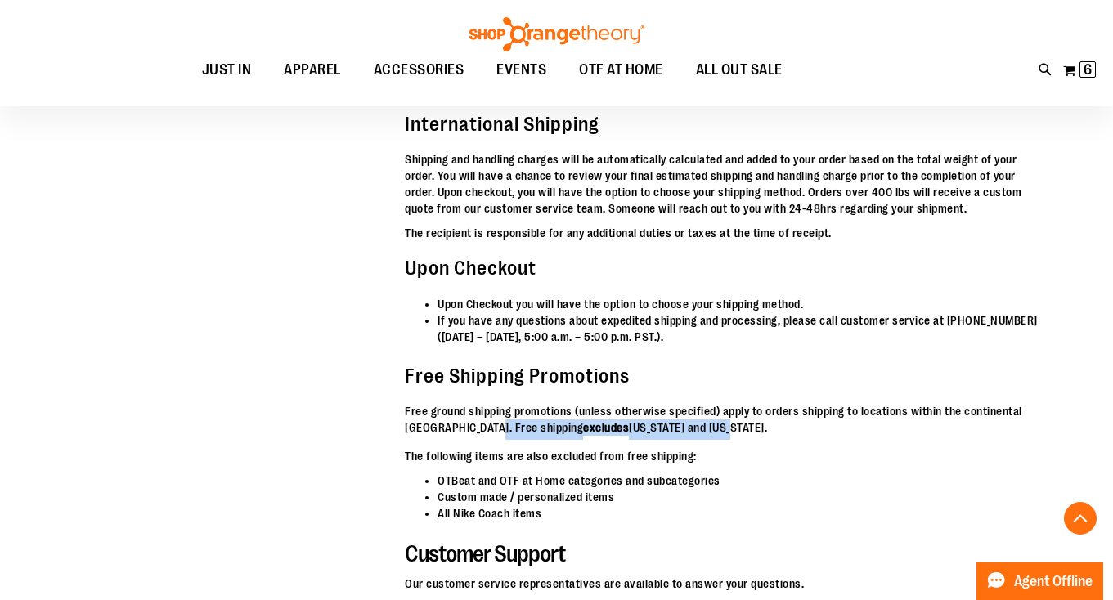
scroll to position [5307, 0]
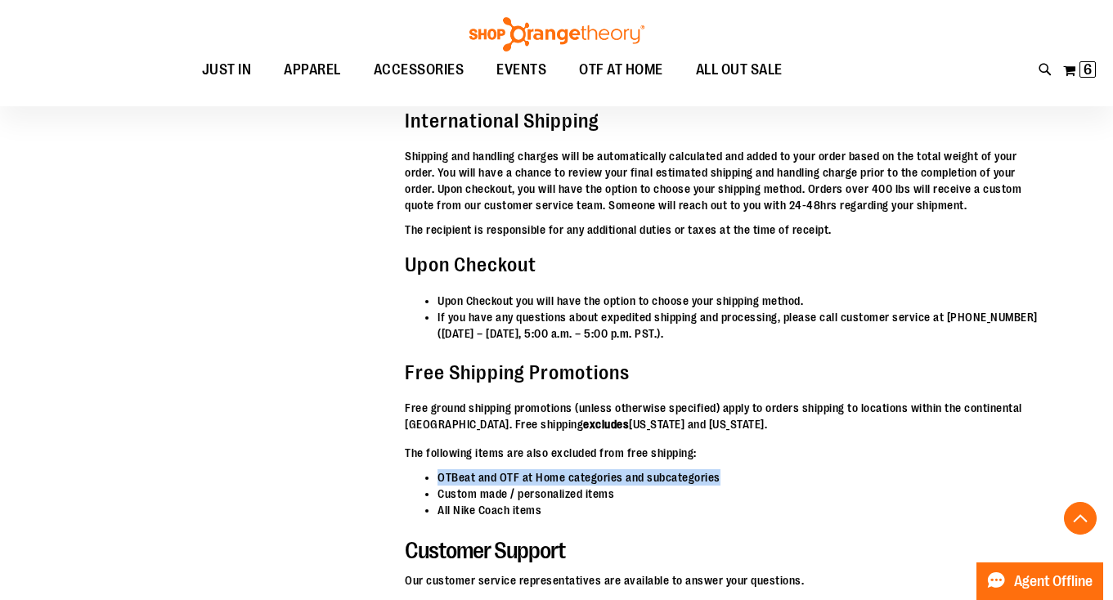
drag, startPoint x: 441, startPoint y: 457, endPoint x: 718, endPoint y: 447, distance: 276.5
click at [718, 469] on li "OTBeat and OTF at Home categories and subcategories" at bounding box center [741, 477] width 609 height 16
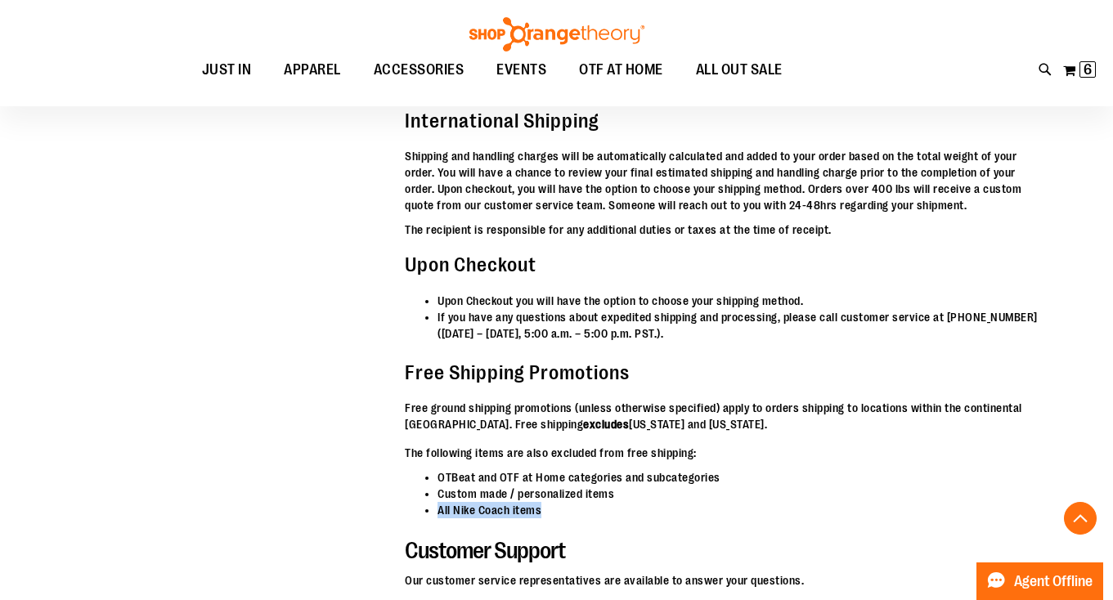
drag, startPoint x: 552, startPoint y: 494, endPoint x: 429, endPoint y: 484, distance: 123.0
click at [437, 502] on li "All Nike Coach items" at bounding box center [741, 510] width 609 height 16
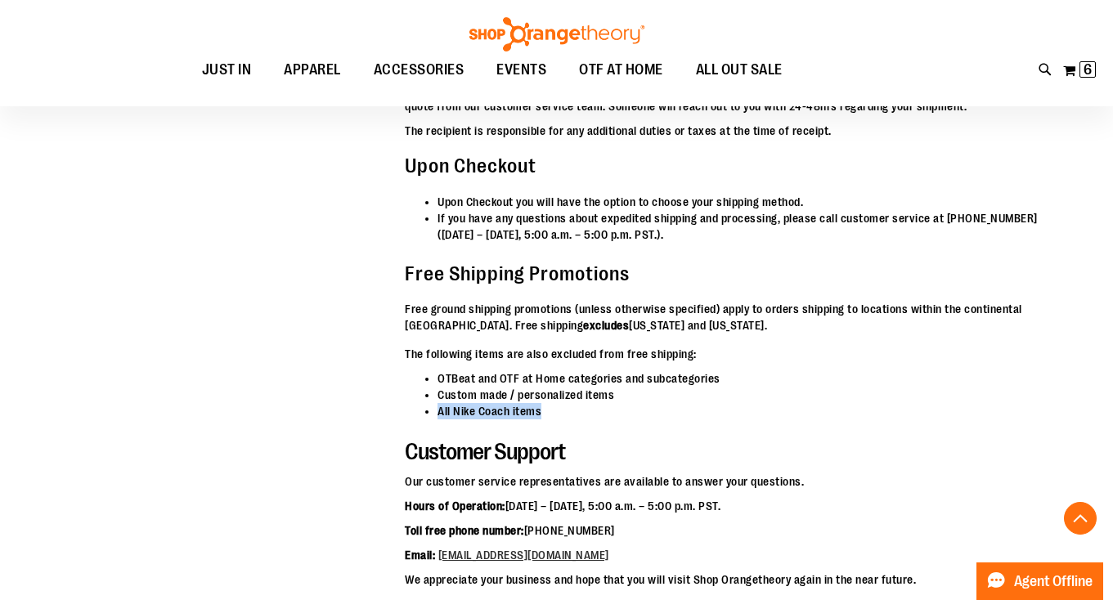
scroll to position [5406, 0]
click at [1075, 66] on button "My Cart 6 6 items" at bounding box center [1079, 70] width 34 height 26
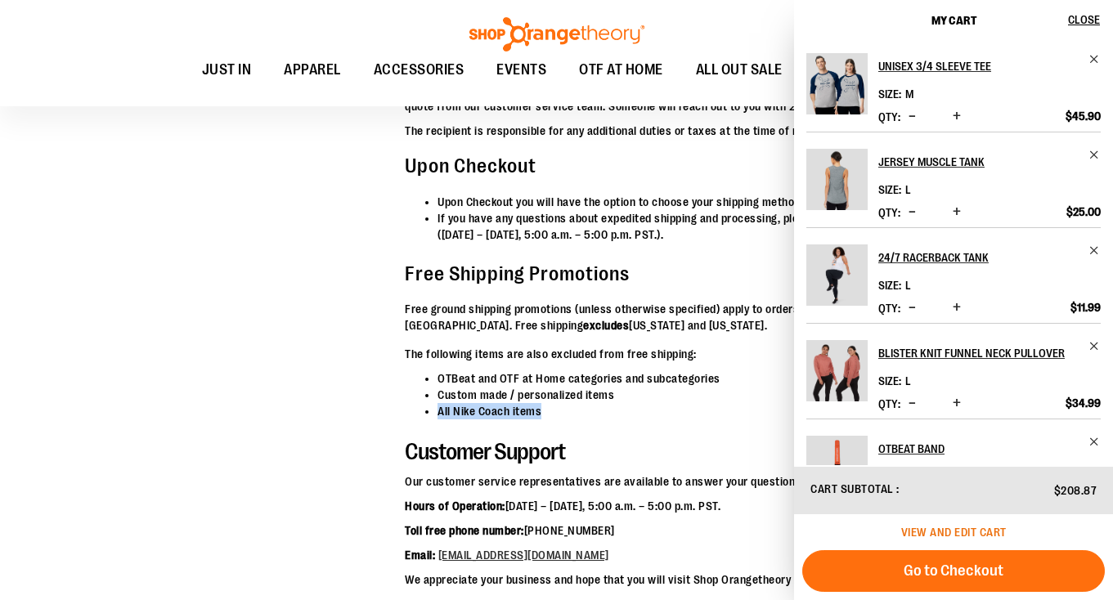
click at [916, 530] on span "View and edit cart" at bounding box center [953, 532] width 105 height 13
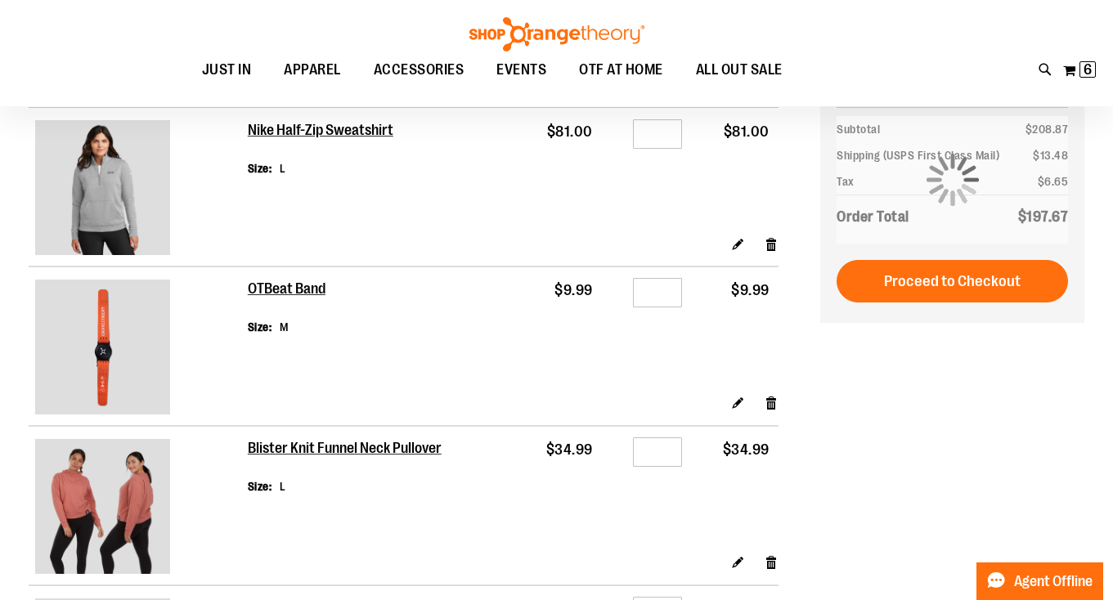
scroll to position [6, 0]
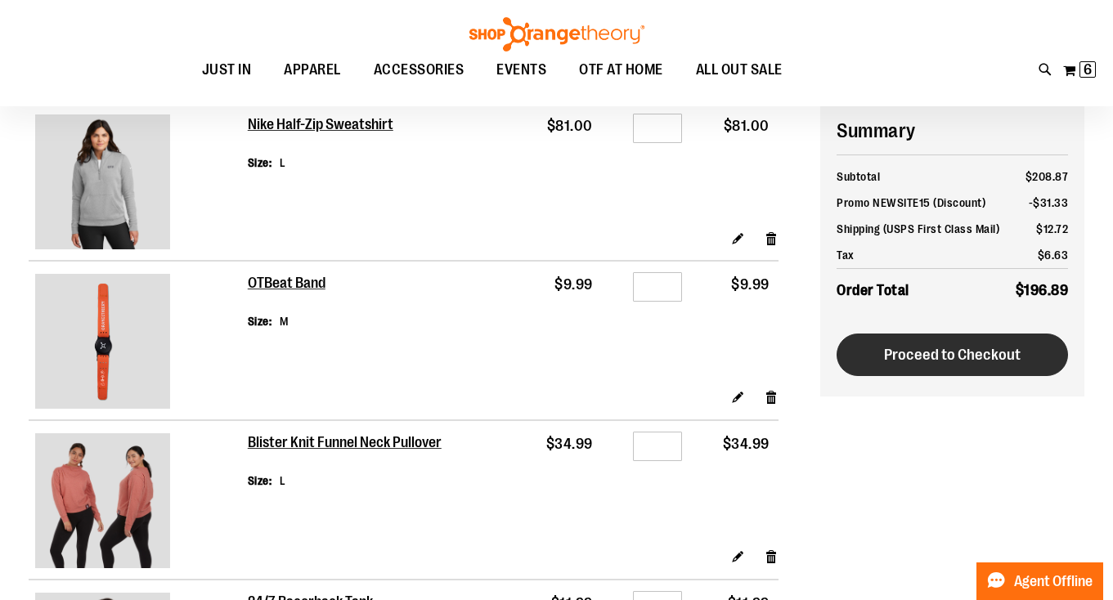
click at [944, 355] on span "Proceed to Checkout" at bounding box center [952, 355] width 137 height 18
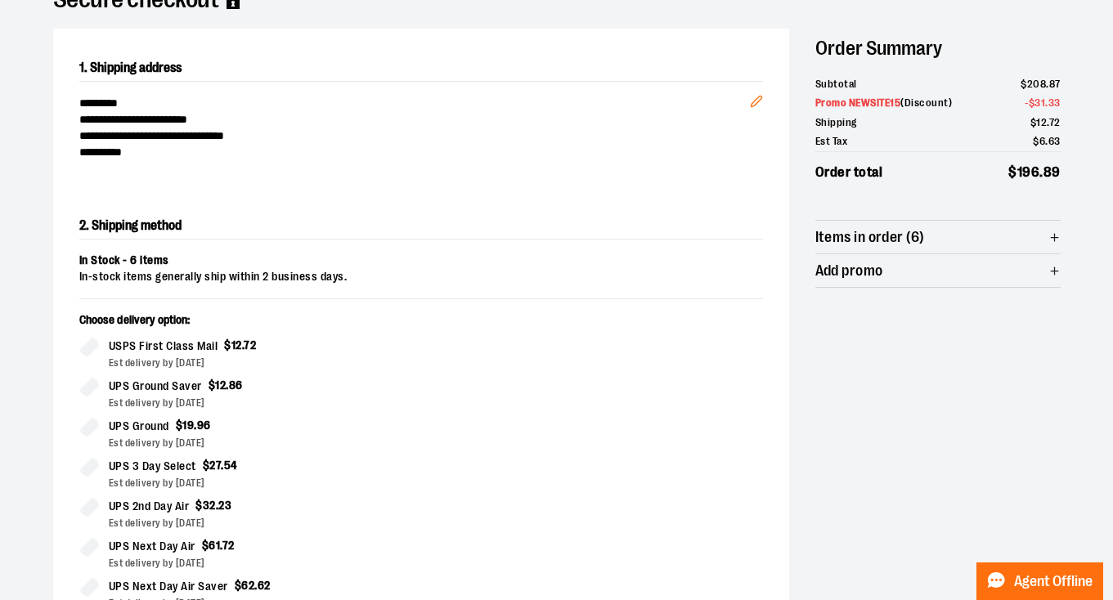
scroll to position [158, 0]
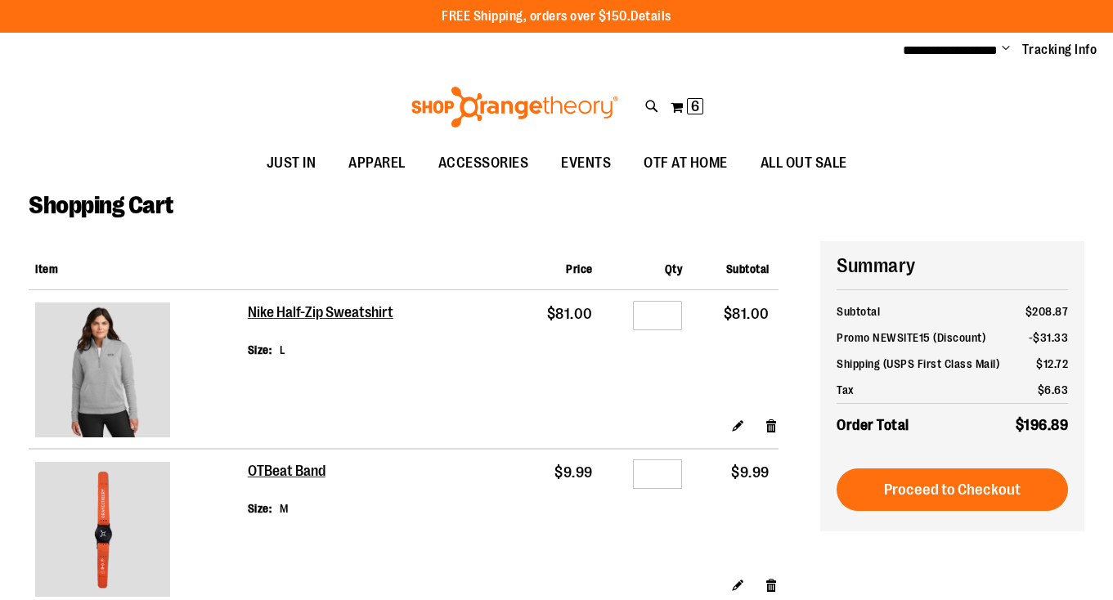
click at [654, 16] on link "Details" at bounding box center [650, 16] width 41 height 15
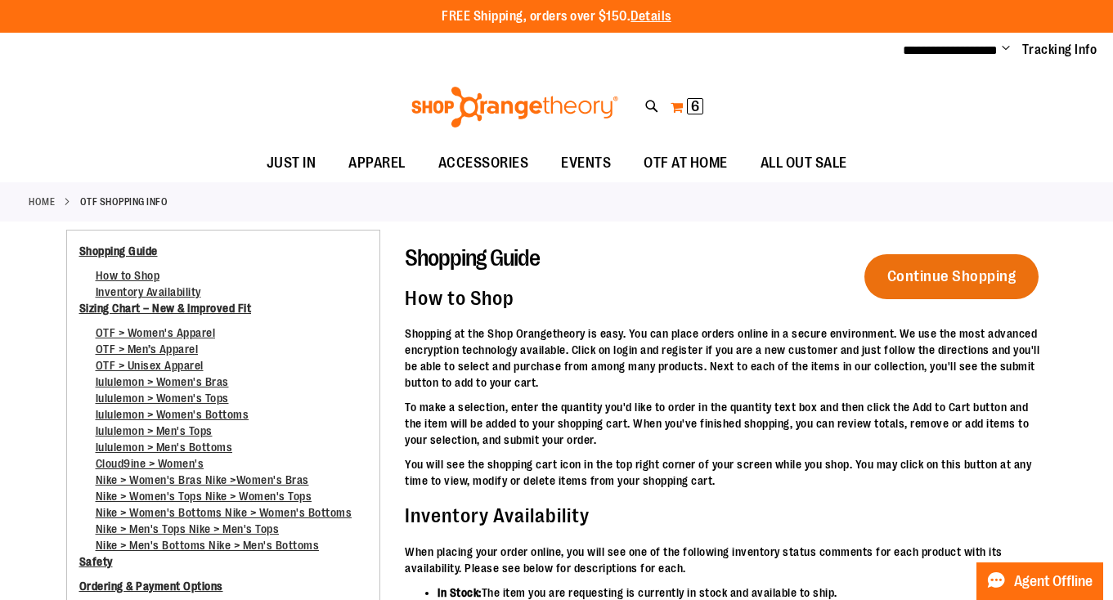
click at [693, 104] on span "6" at bounding box center [695, 106] width 8 height 16
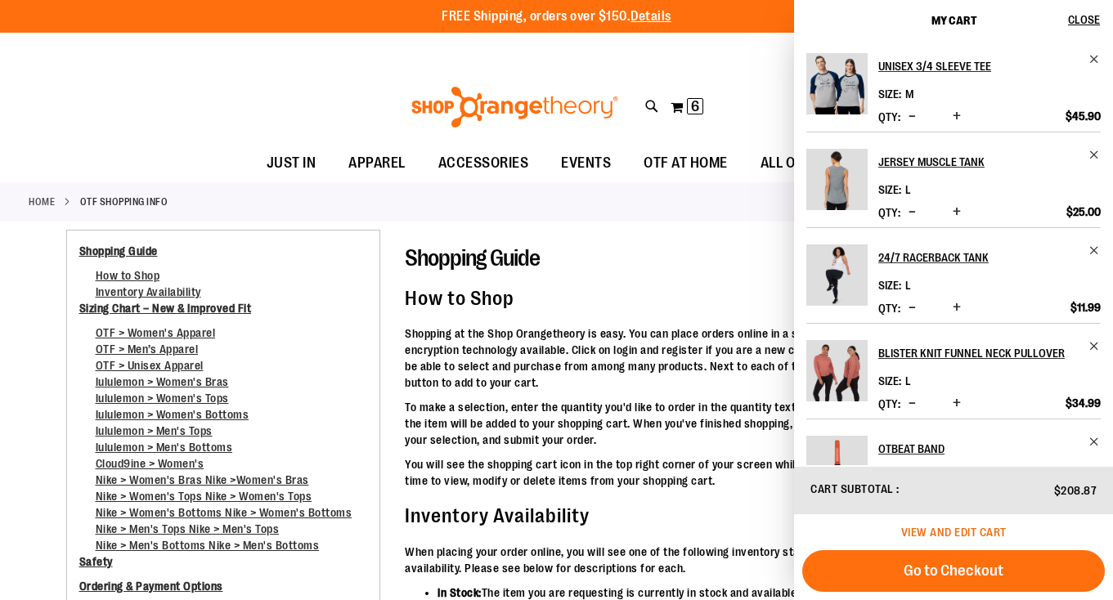
click at [941, 536] on span "View and edit cart" at bounding box center [953, 532] width 105 height 13
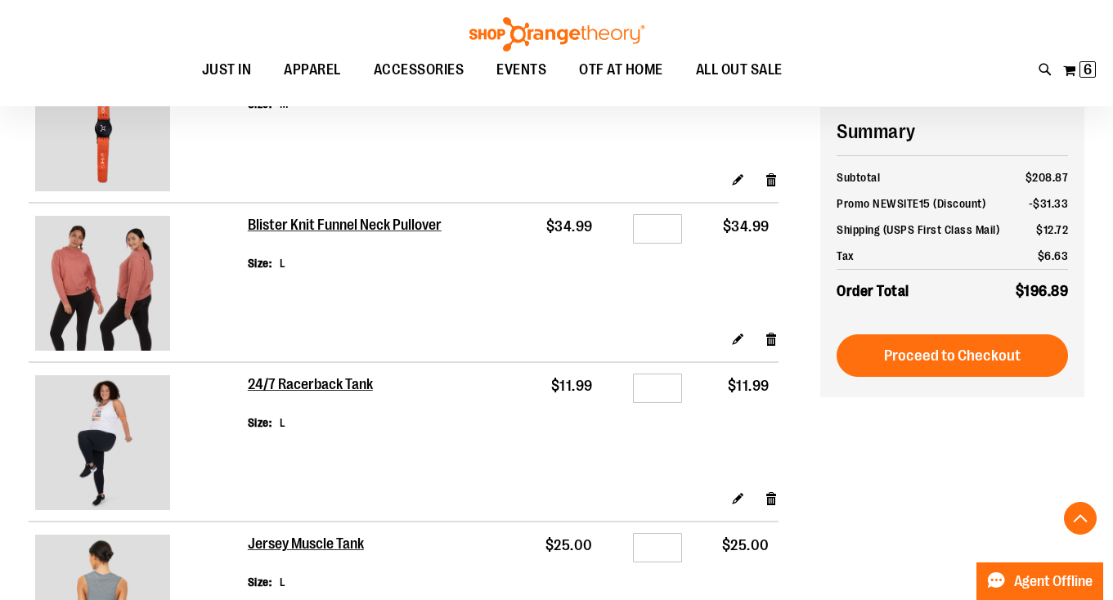
scroll to position [406, 0]
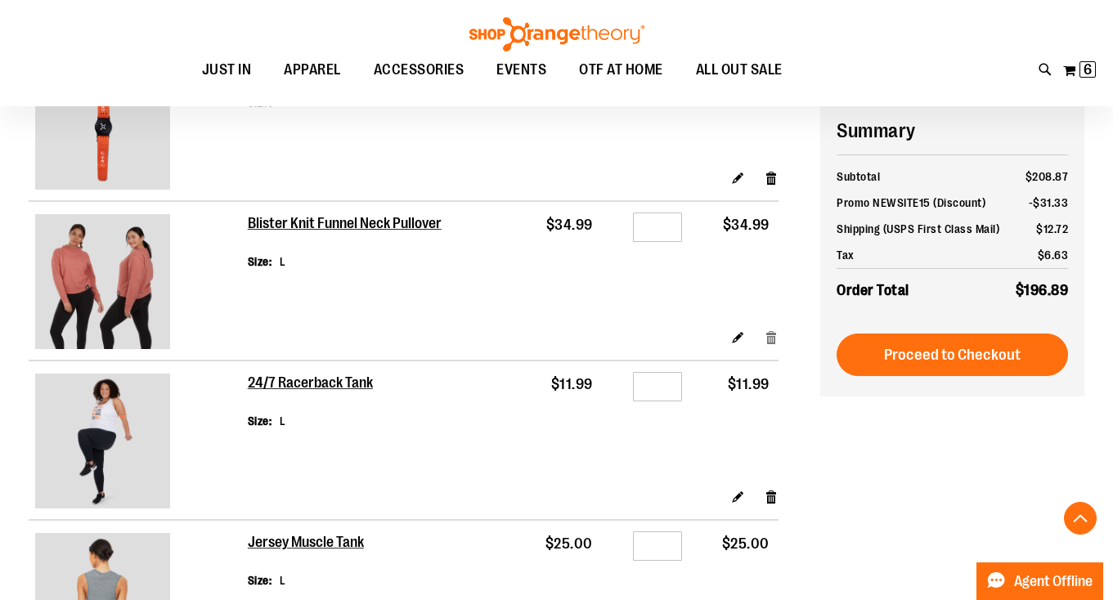
click at [770, 329] on link "Remove item" at bounding box center [771, 337] width 14 height 17
click at [771, 488] on link "Remove item" at bounding box center [771, 496] width 14 height 17
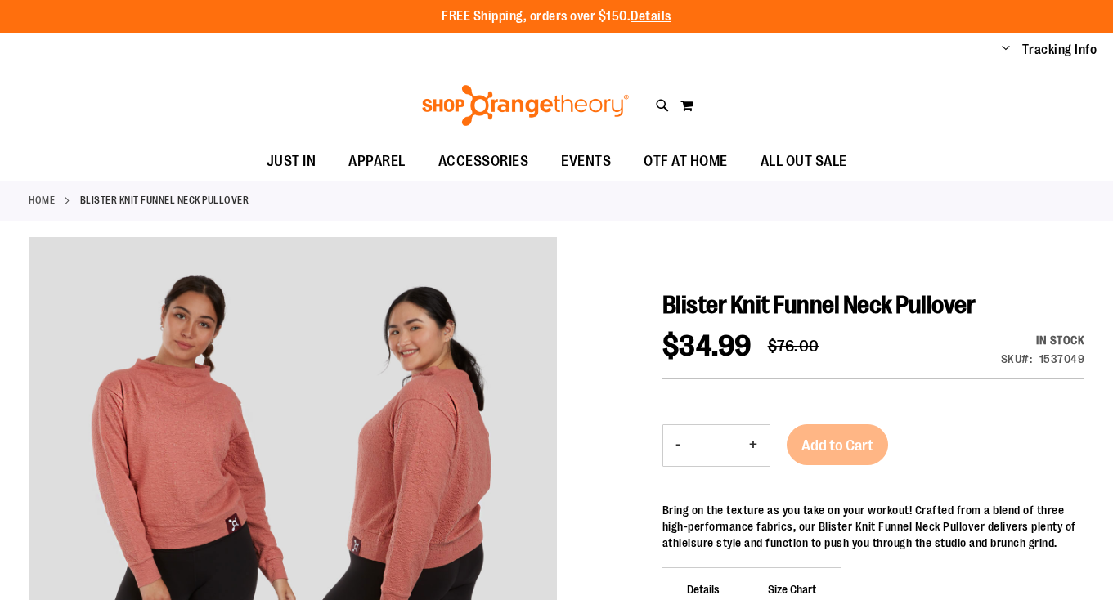
scroll to position [223, 0]
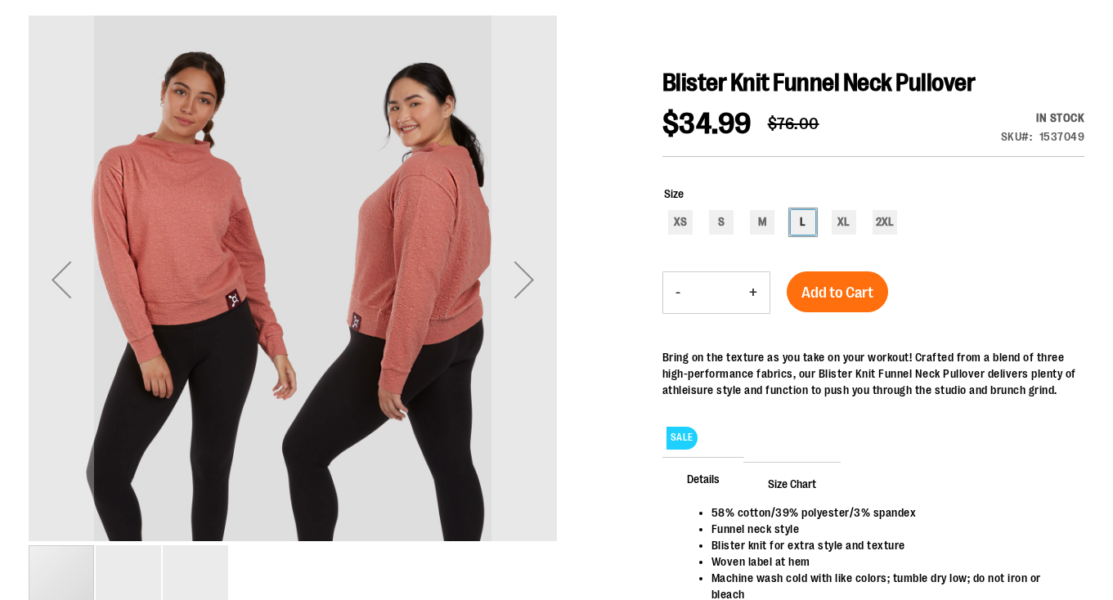
click at [807, 222] on div "L" at bounding box center [803, 222] width 25 height 25
type input "***"
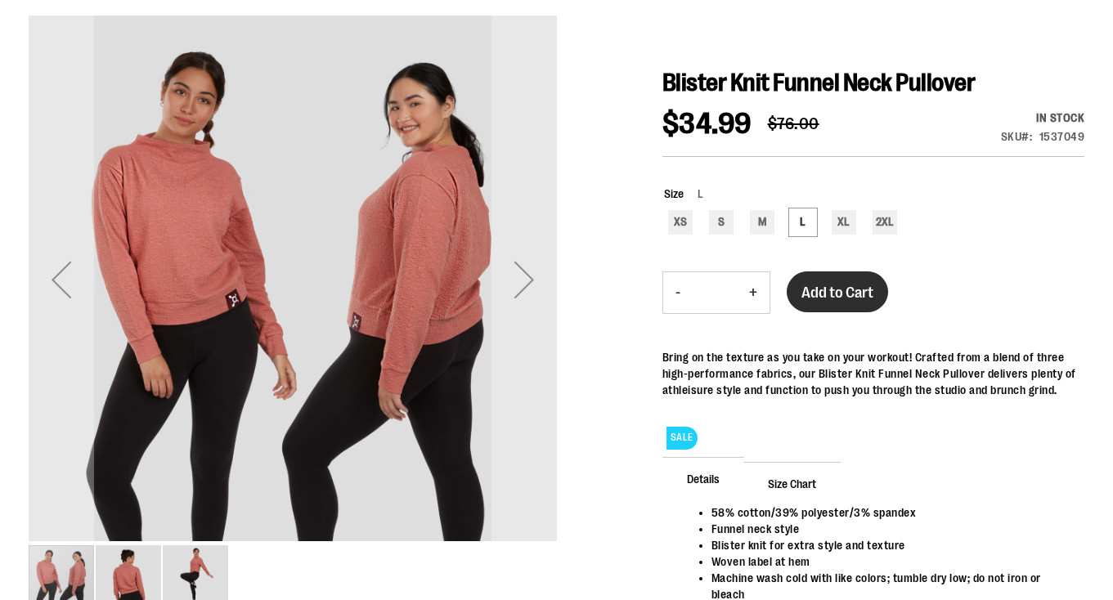
click at [832, 298] on span "Add to Cart" at bounding box center [837, 293] width 72 height 18
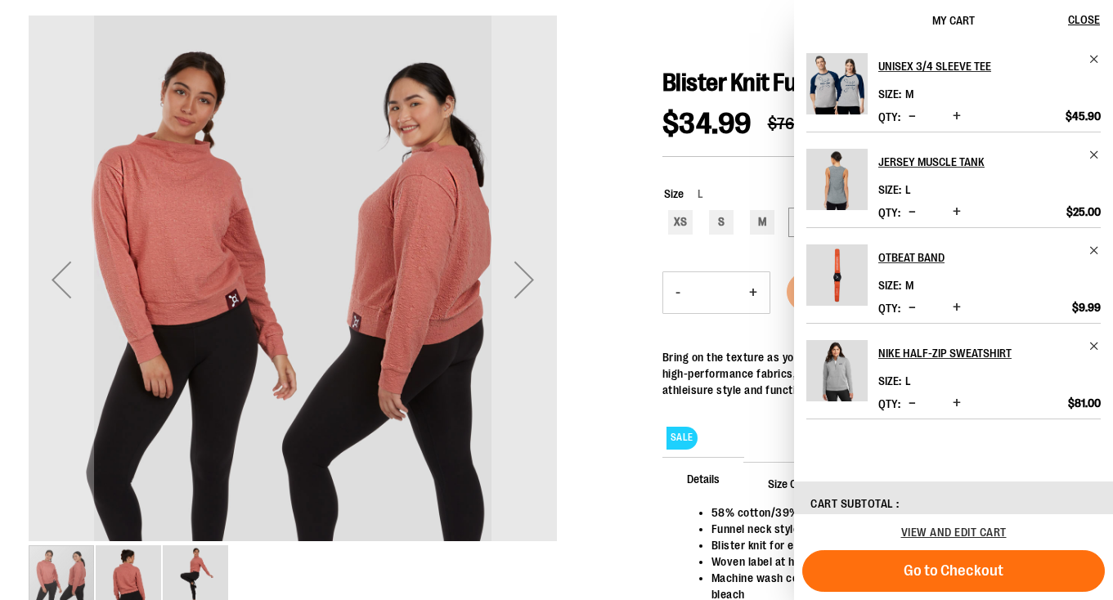
scroll to position [0, 0]
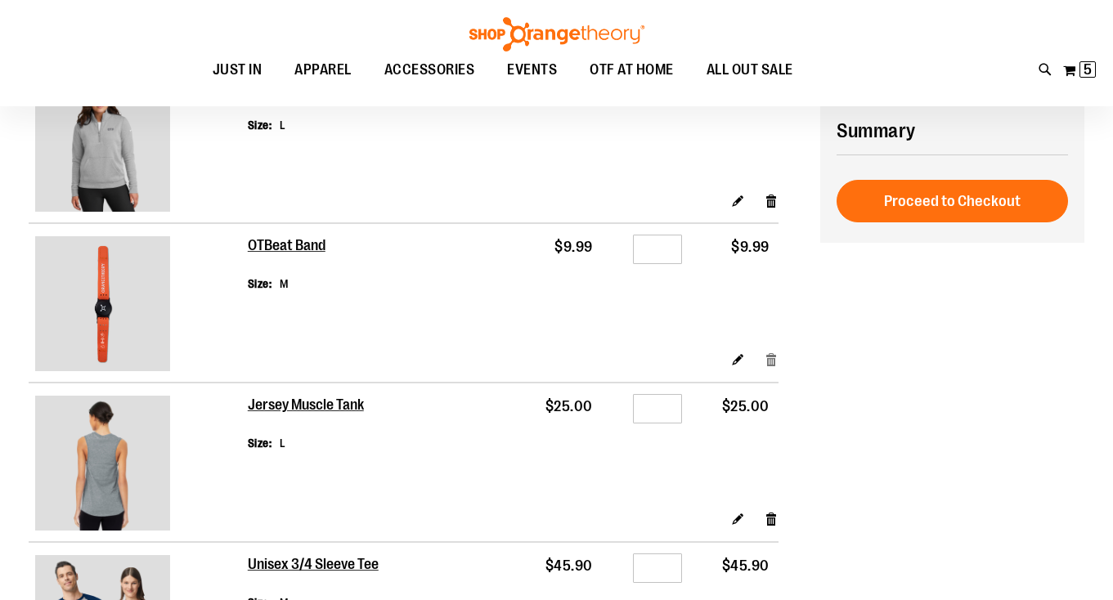
click at [770, 351] on link "Remove item" at bounding box center [771, 359] width 14 height 17
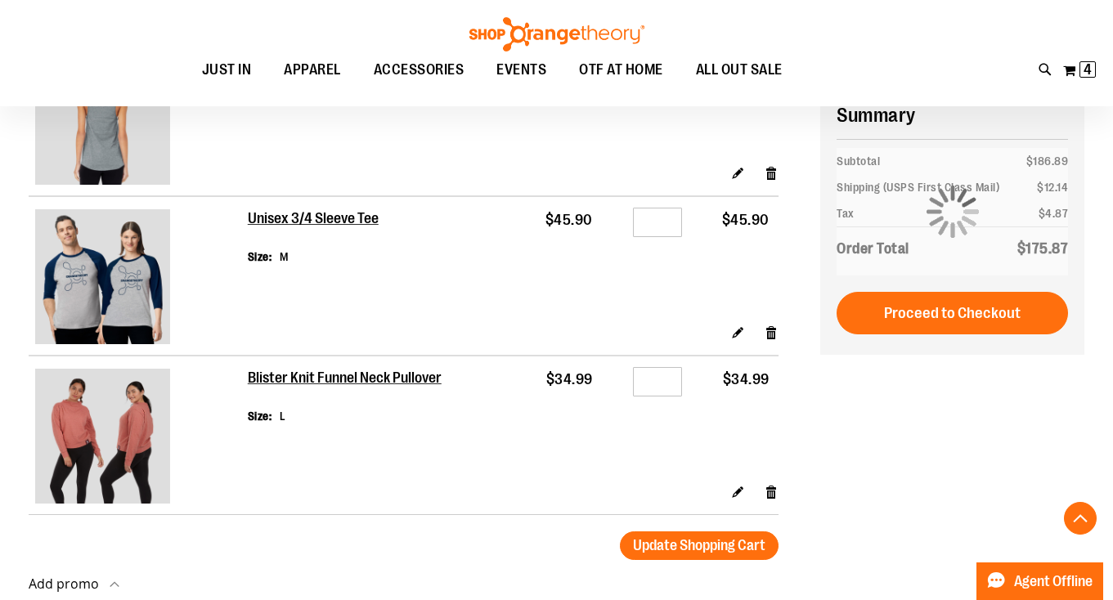
scroll to position [313, 0]
